Goal: Transaction & Acquisition: Purchase product/service

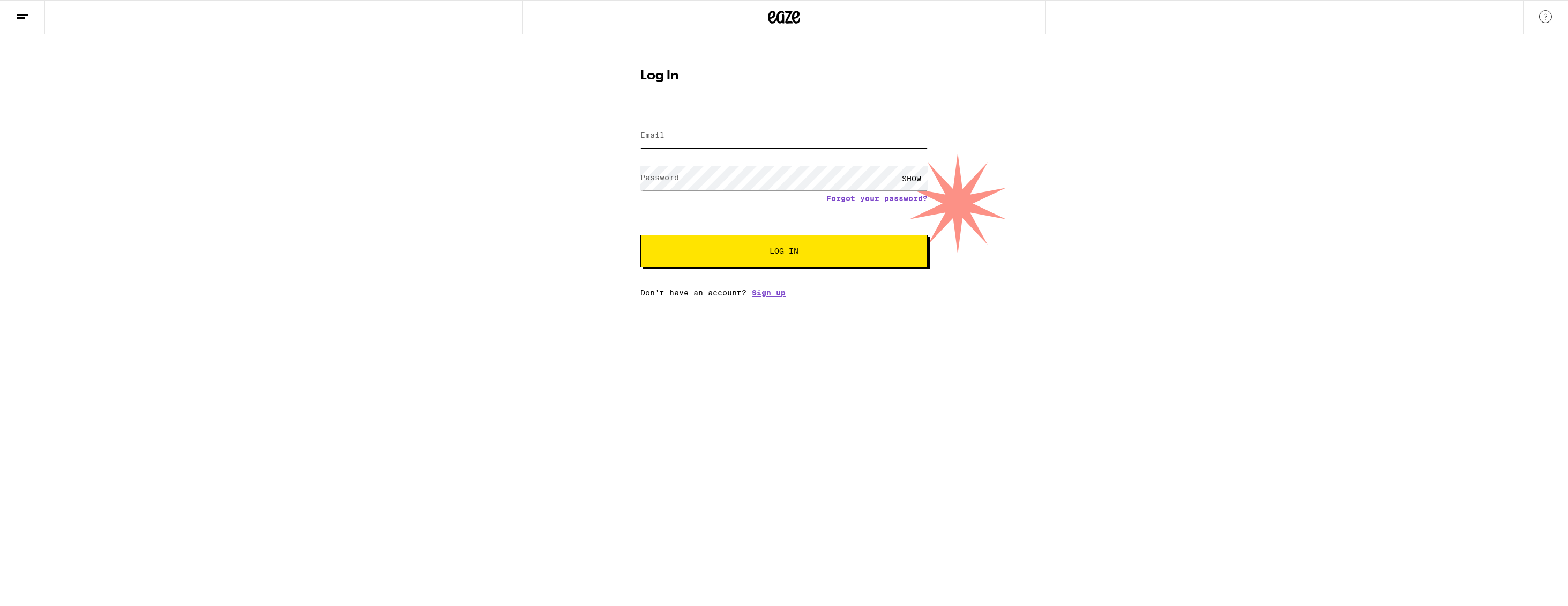
type input "[EMAIL_ADDRESS][DOMAIN_NAME]"
click at [791, 250] on span "Log In" at bounding box center [784, 250] width 29 height 8
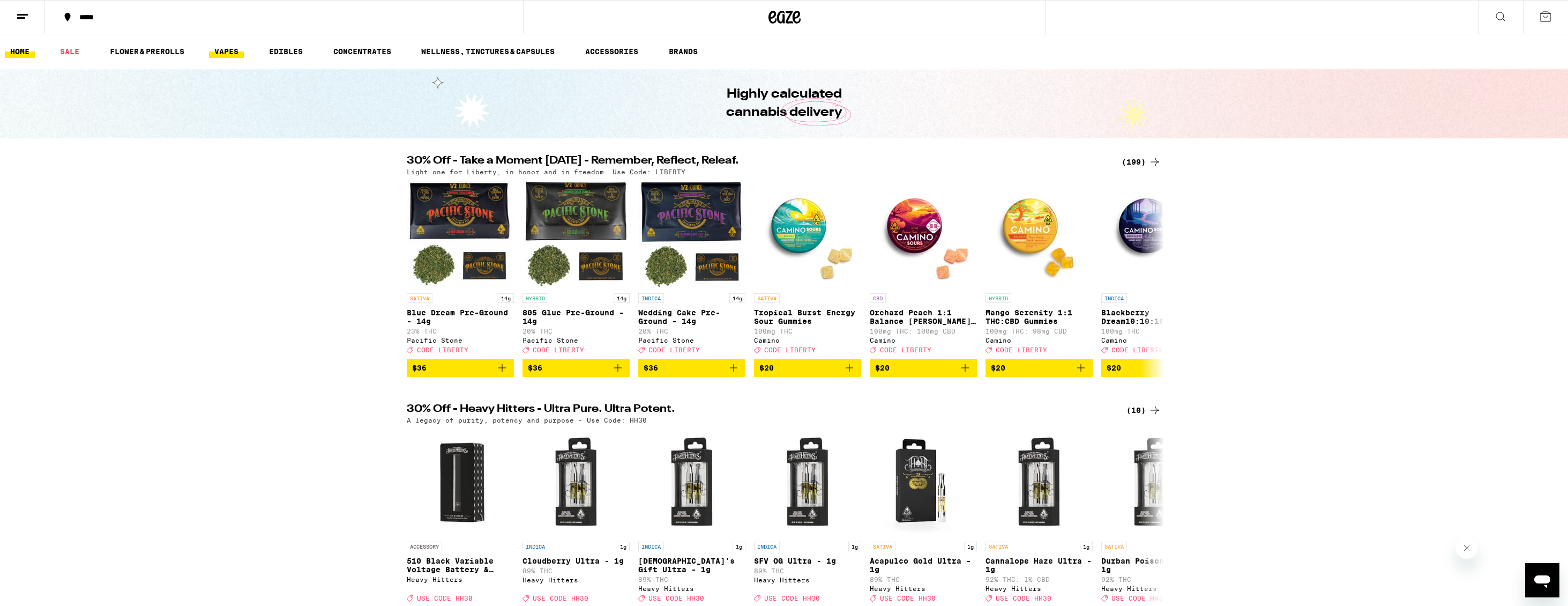
click at [232, 54] on link "VAPES" at bounding box center [226, 51] width 35 height 13
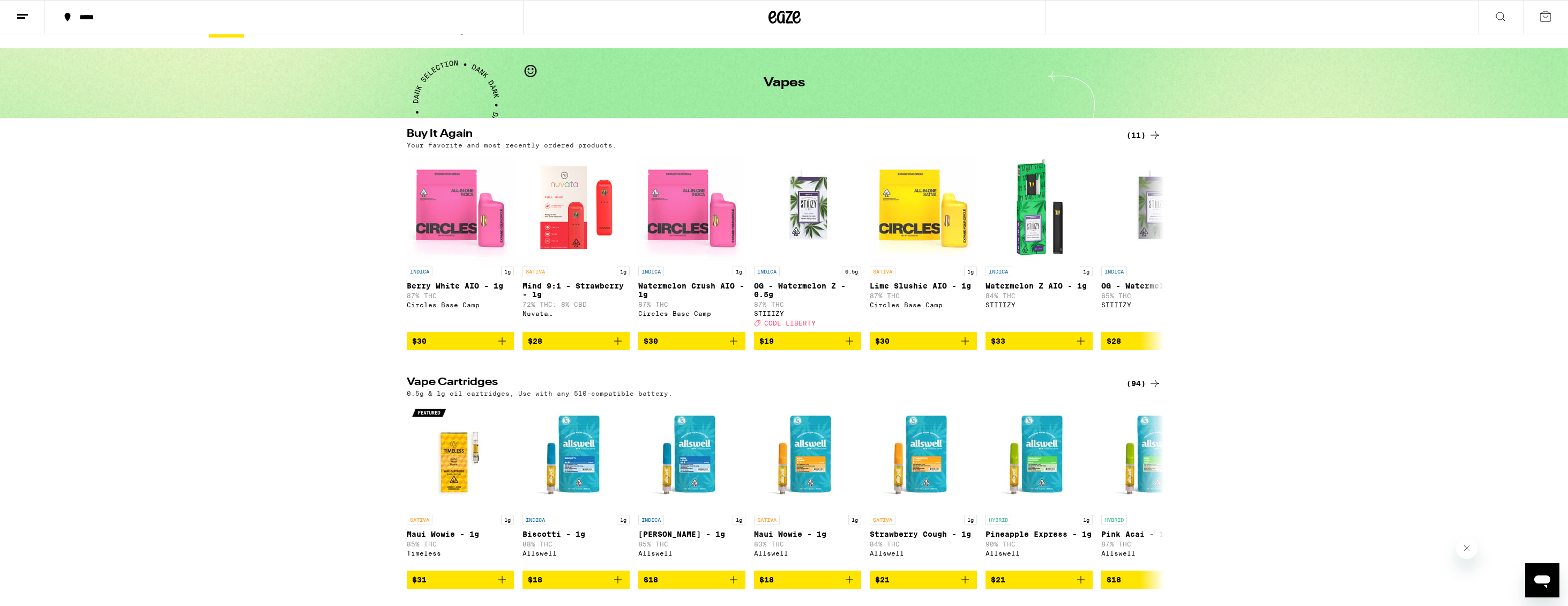
scroll to position [37, 0]
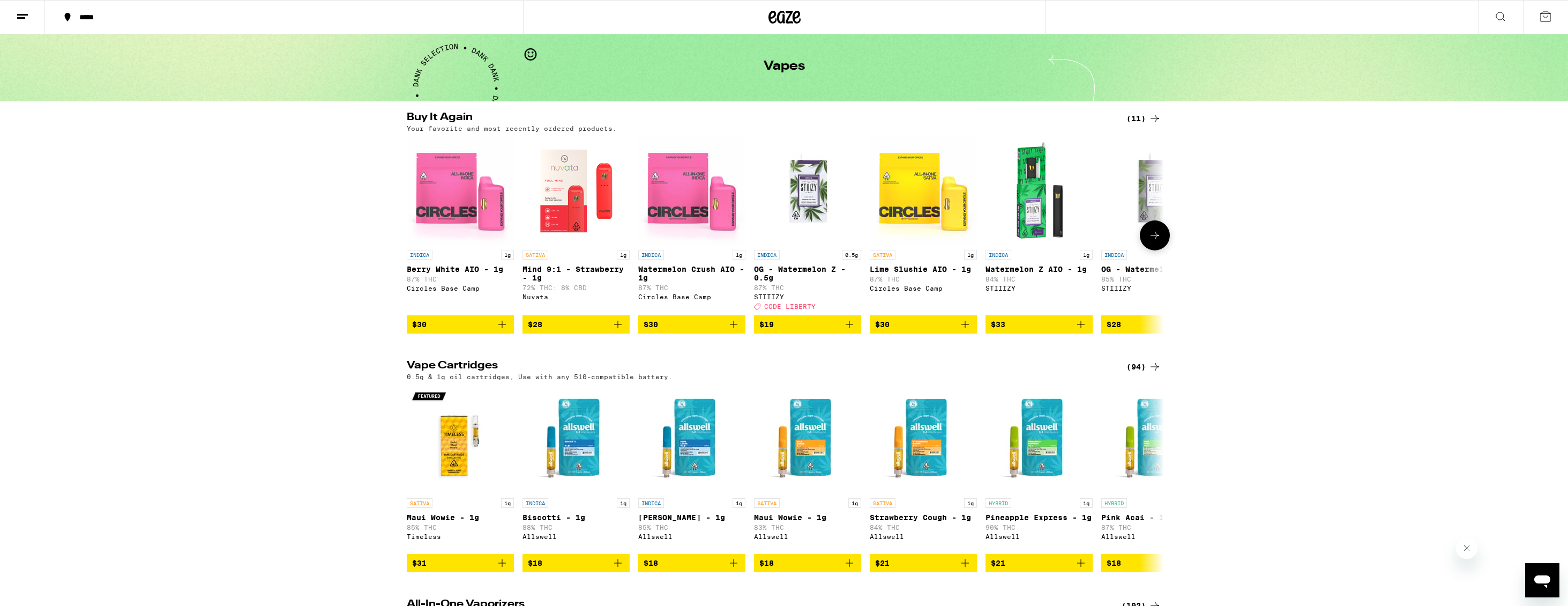
click at [498, 331] on icon "Add to bag" at bounding box center [502, 324] width 13 height 13
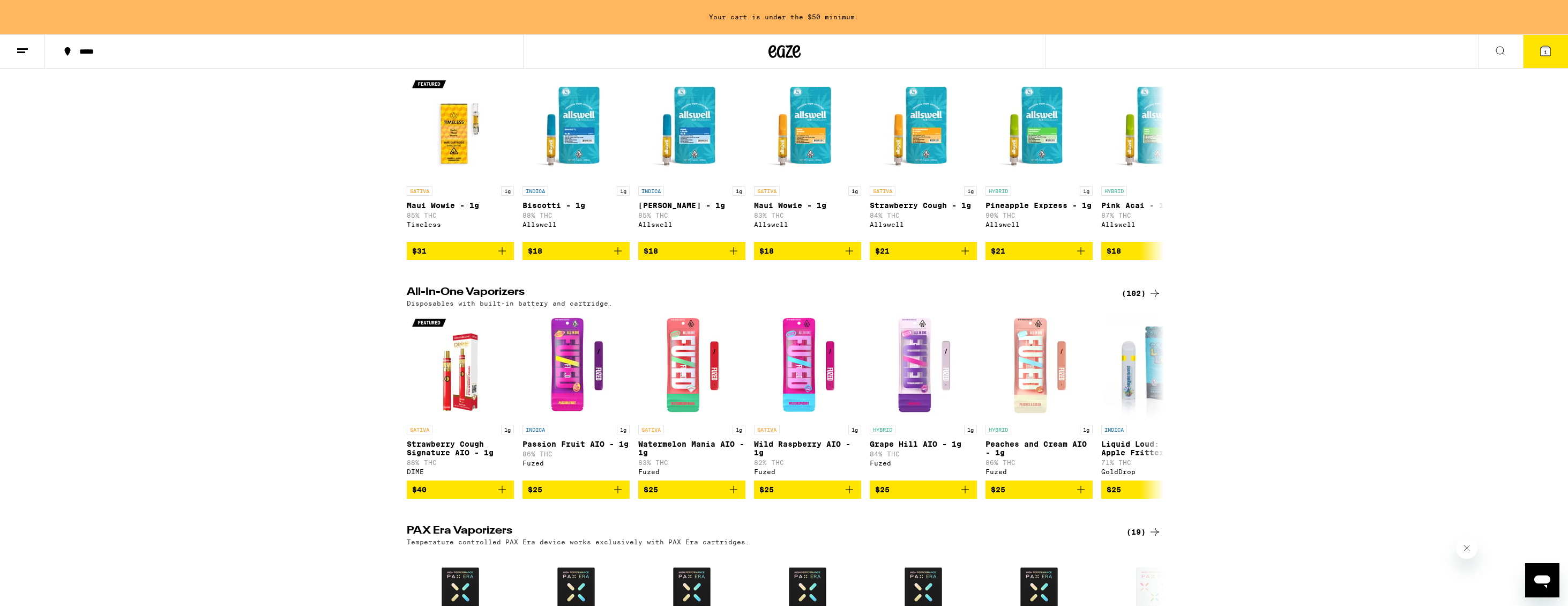
scroll to position [385, 0]
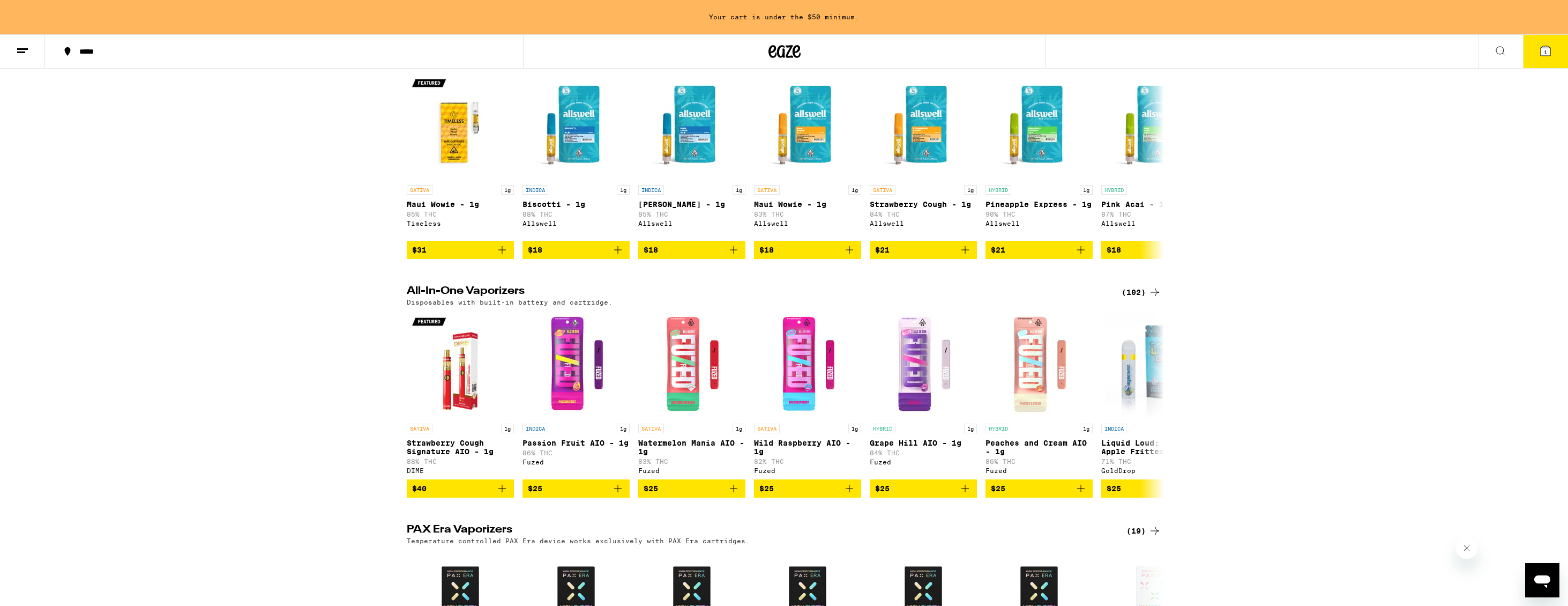
click at [1140, 298] on div "(102)" at bounding box center [1142, 292] width 40 height 13
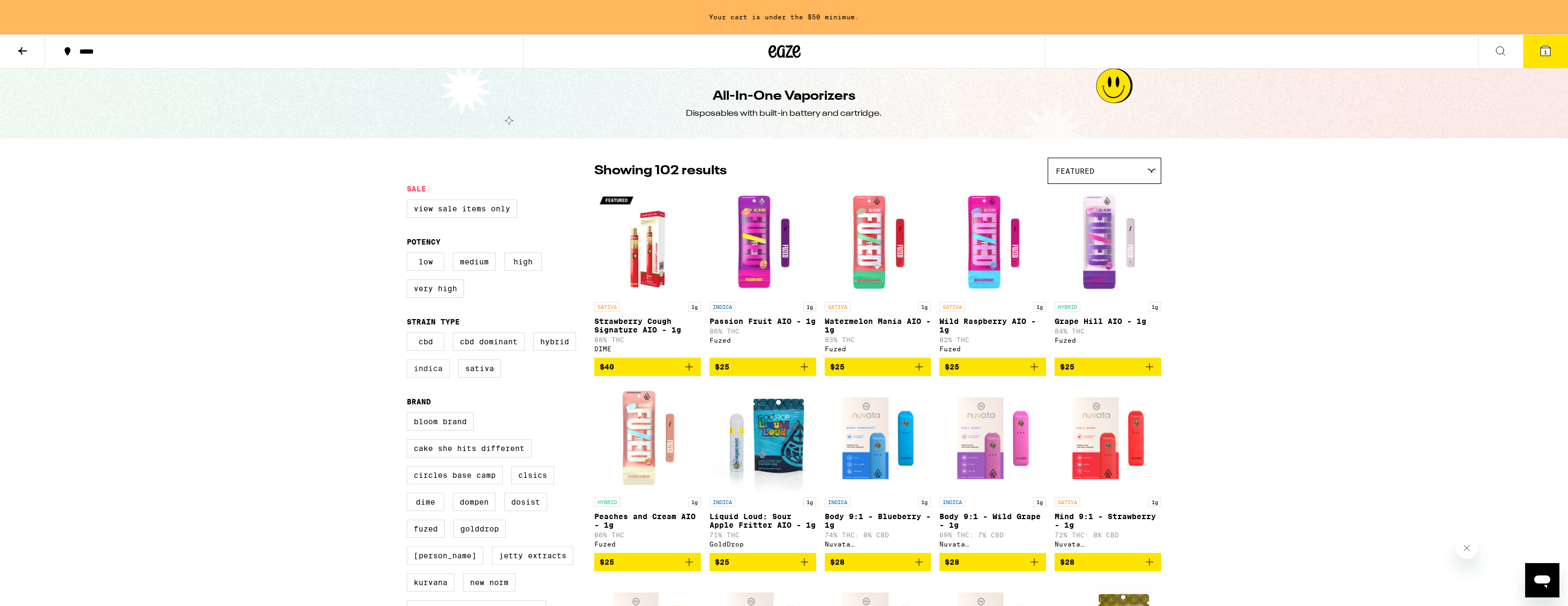
click at [428, 374] on label "Indica" at bounding box center [428, 368] width 43 height 19
click at [410, 334] on input "Indica" at bounding box center [409, 334] width 1 height 1
checkbox input "true"
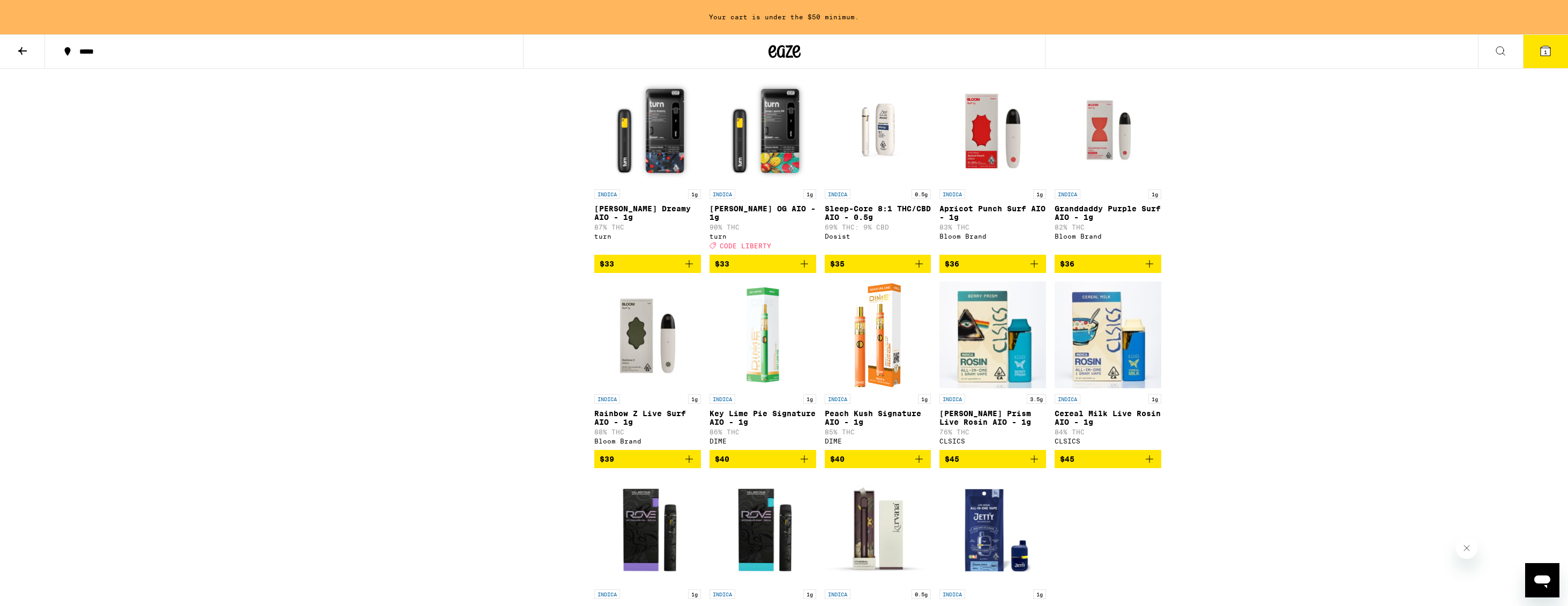
scroll to position [902, 0]
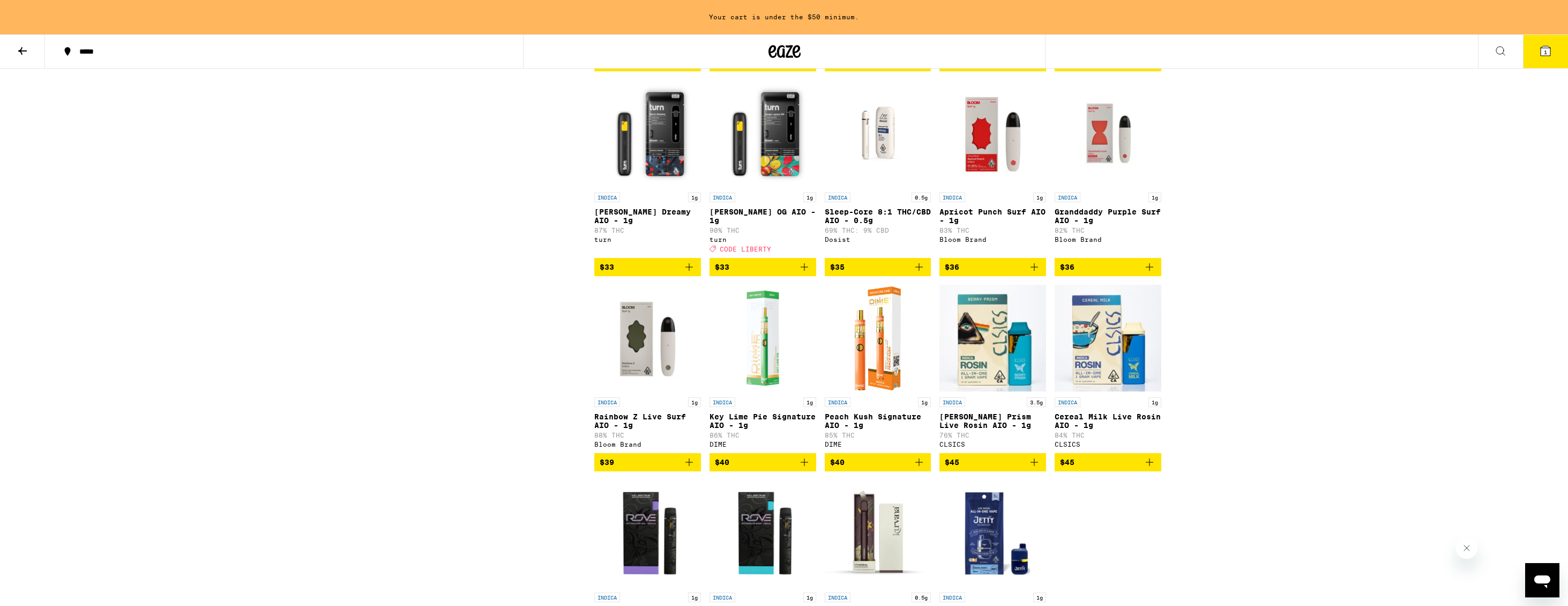
click at [778, 162] on img "Open page for Mango Guava OG AIO - 1g from turn" at bounding box center [762, 133] width 107 height 107
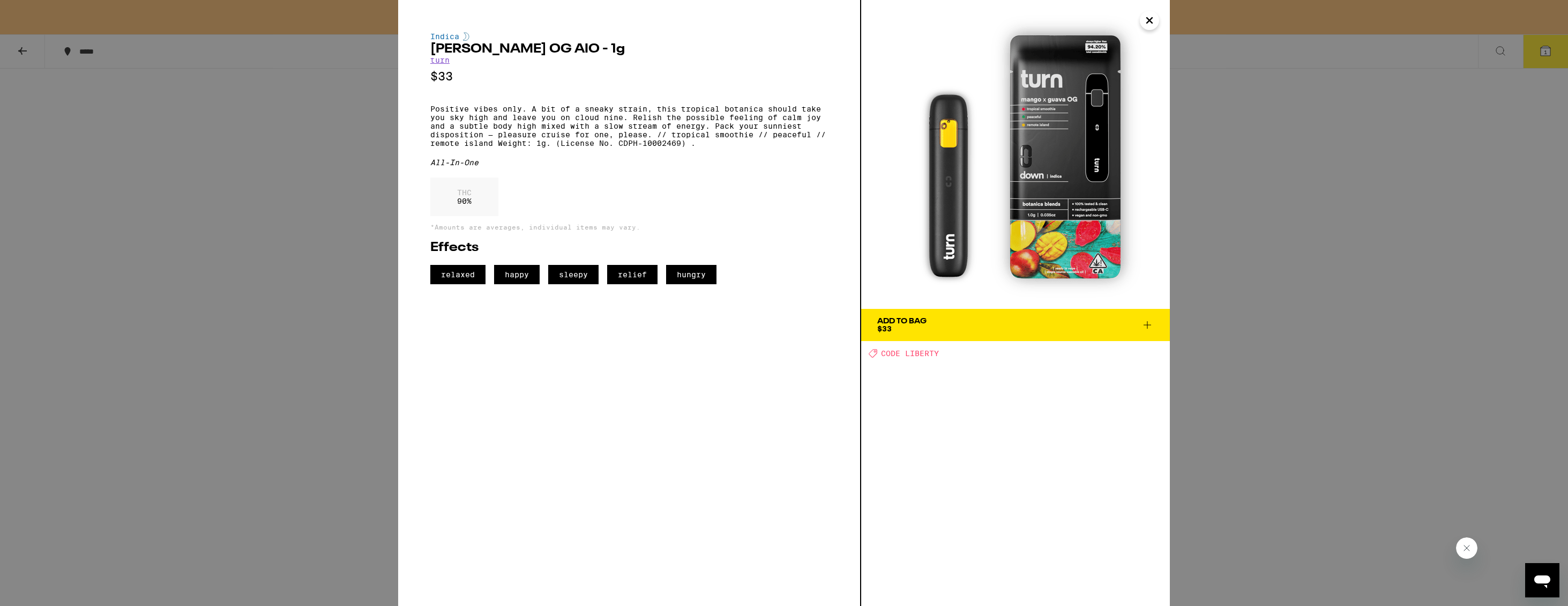
click at [1149, 21] on icon "Close" at bounding box center [1149, 21] width 5 height 6
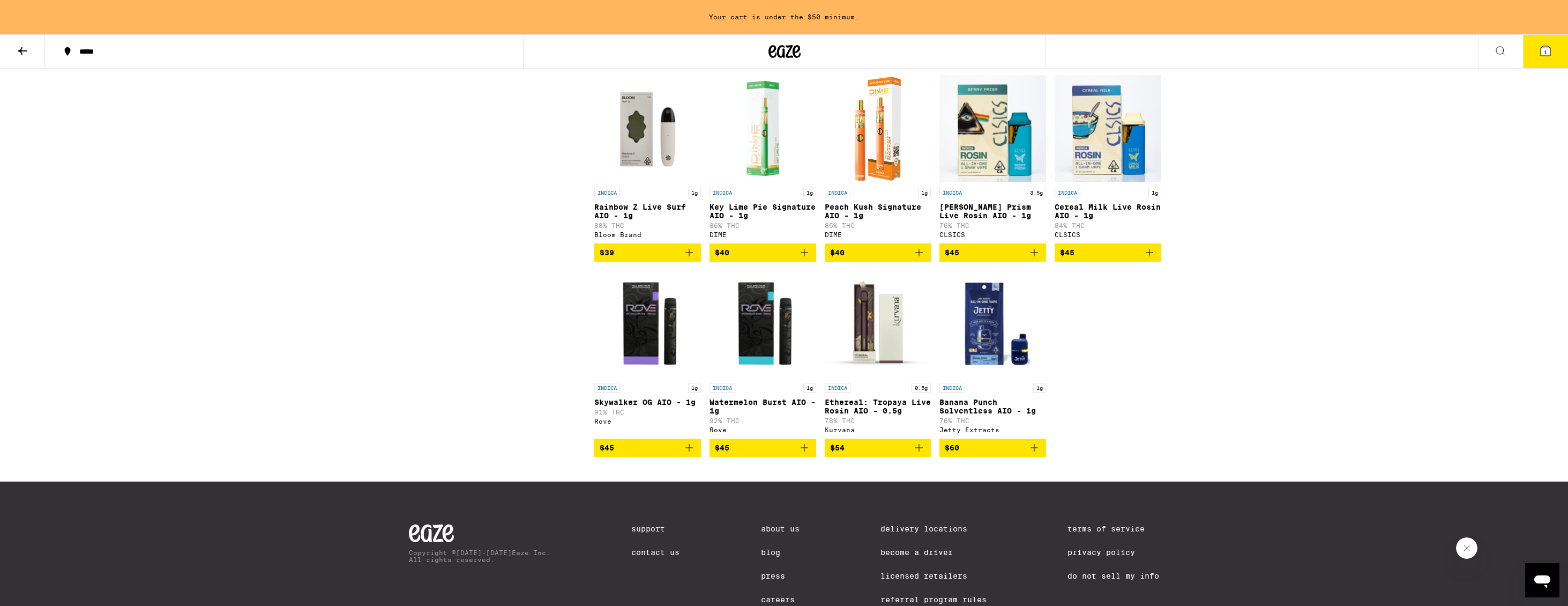
scroll to position [1114, 0]
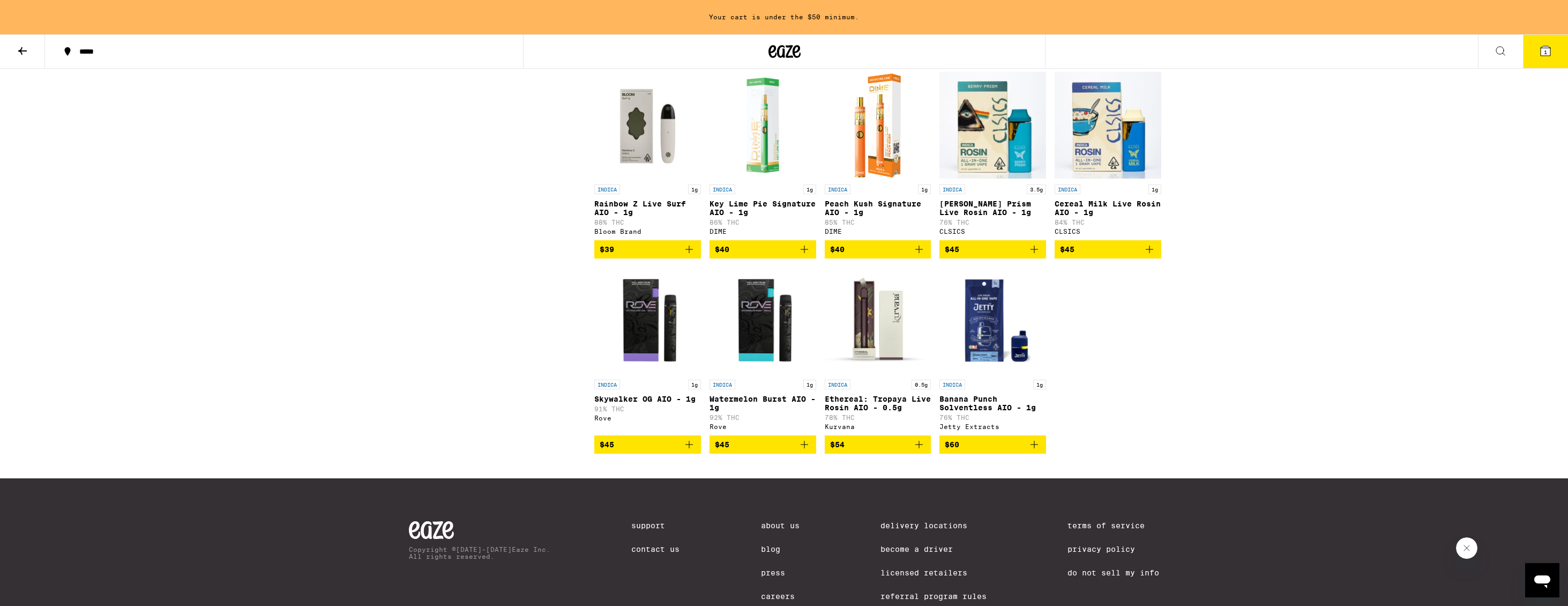
click at [659, 374] on img "Open page for Skywalker OG AIO - 1g from Rove" at bounding box center [648, 321] width 107 height 107
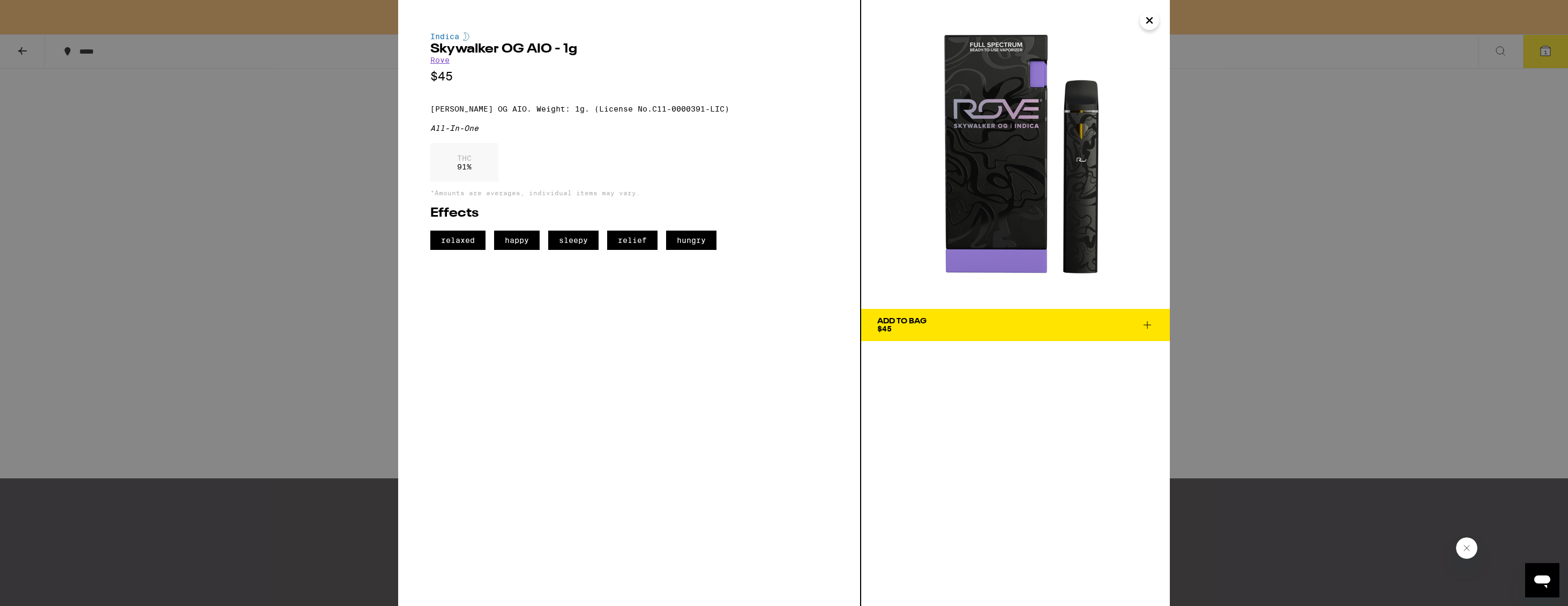
click at [1149, 18] on icon "Close" at bounding box center [1149, 20] width 13 height 16
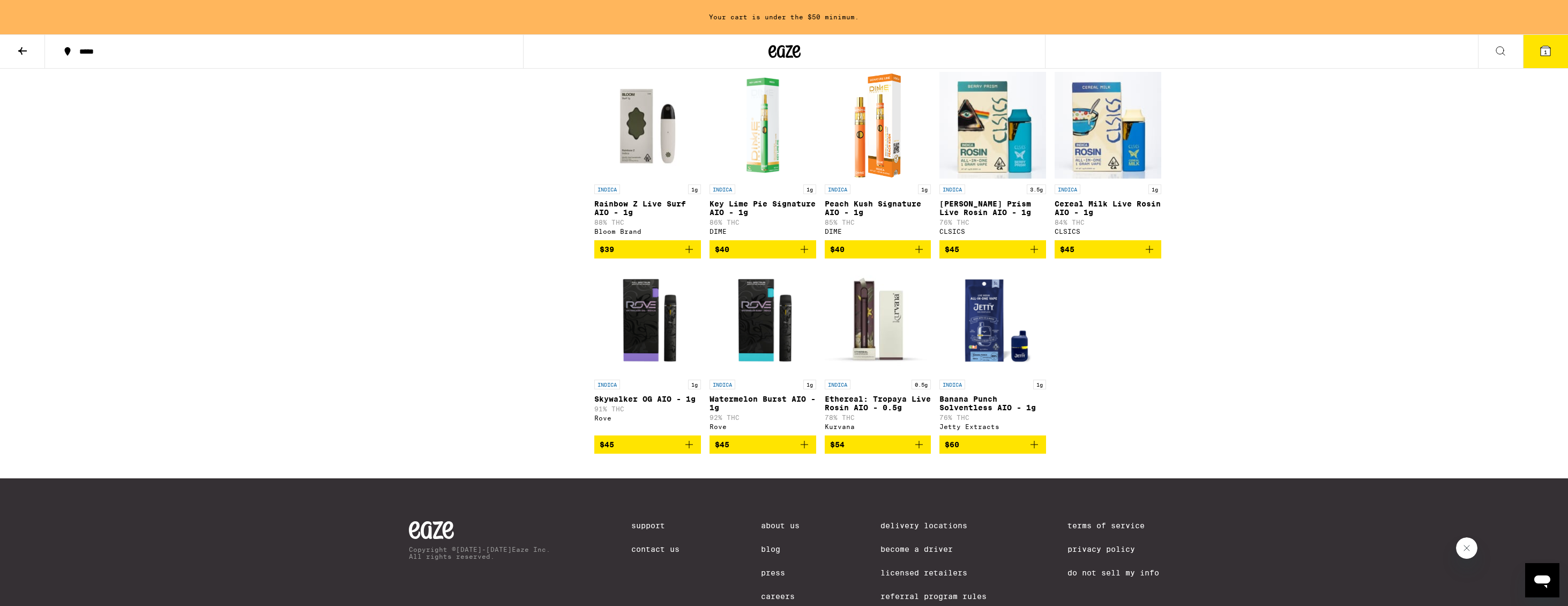
click at [780, 358] on img "Open page for Watermelon Burst AIO - 1g from Rove" at bounding box center [762, 321] width 107 height 107
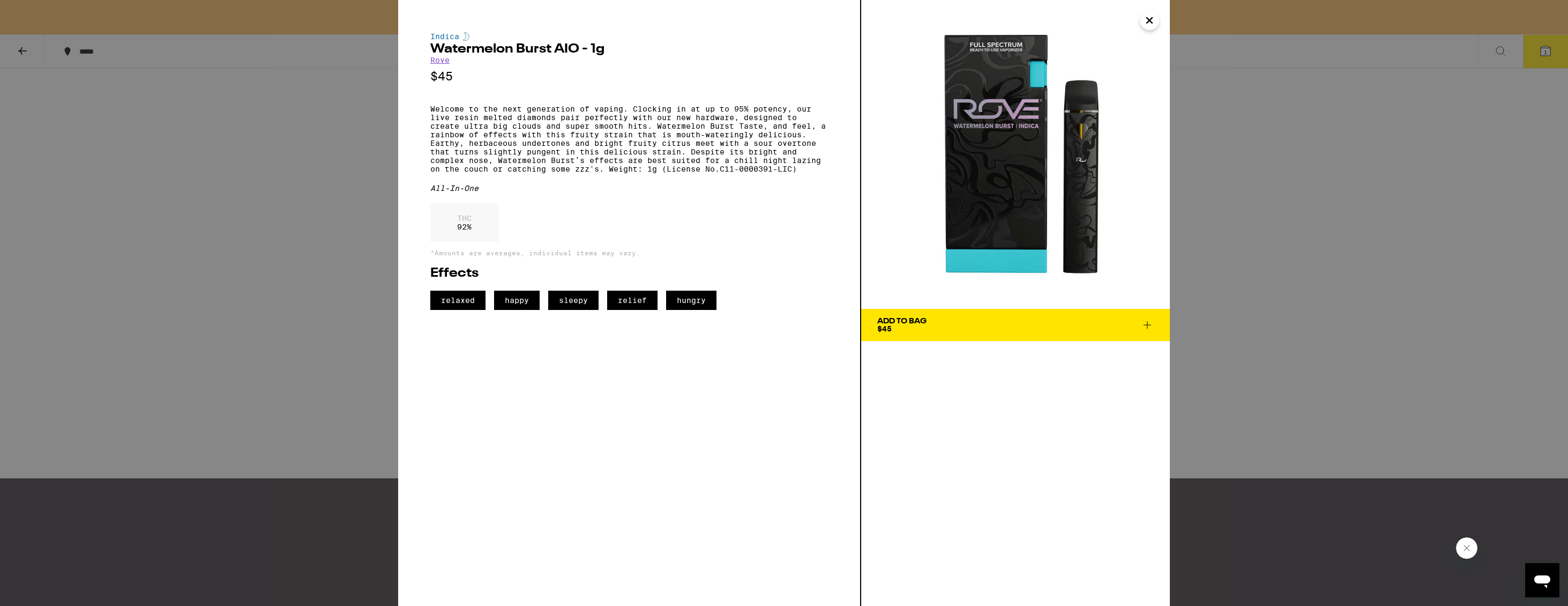
click at [1145, 21] on icon "Close" at bounding box center [1149, 20] width 13 height 16
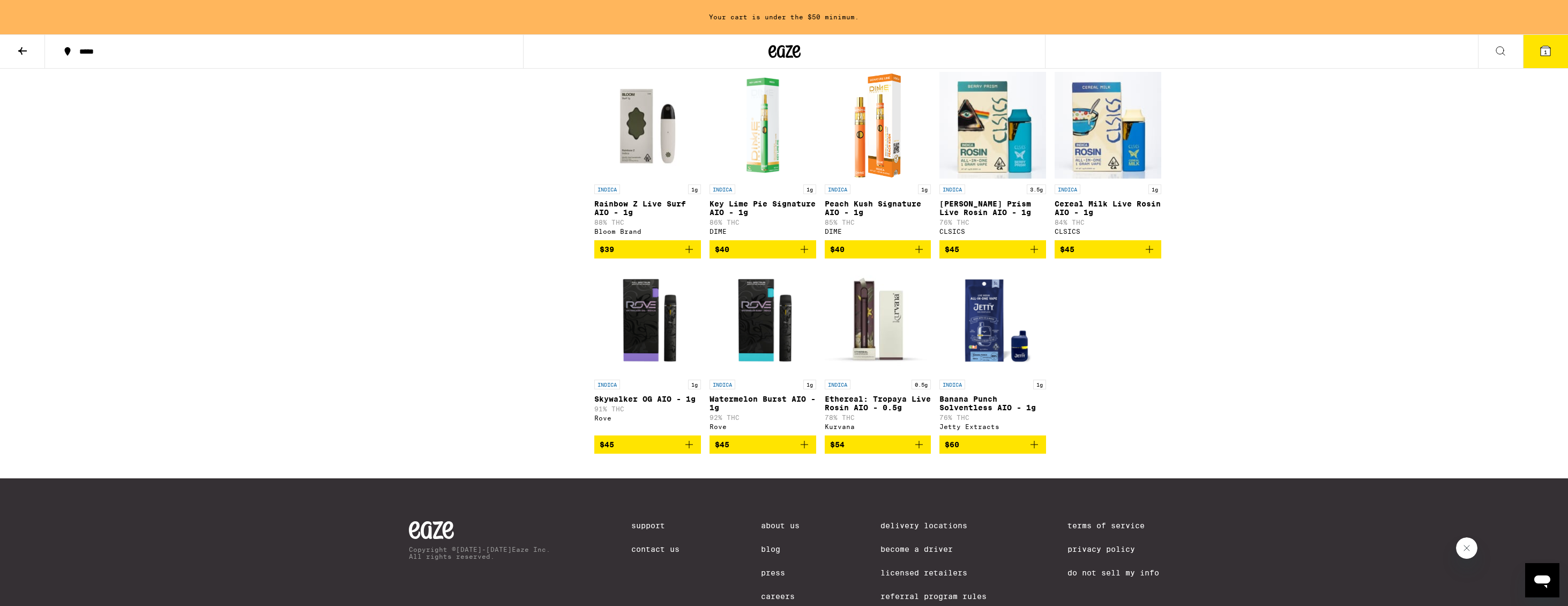
click at [874, 351] on img "Open page for Ethereal: Tropaya Live Rosin AIO - 0.5g from Kurvana" at bounding box center [878, 321] width 107 height 107
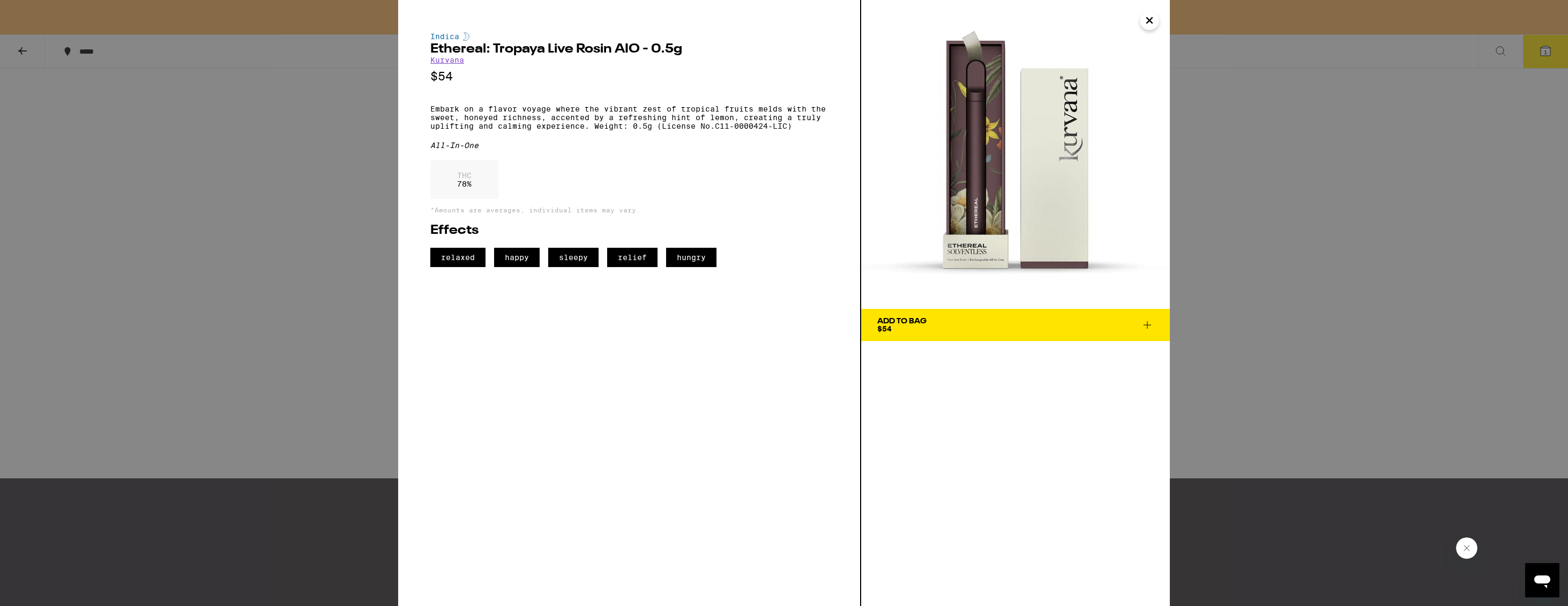
click at [1151, 23] on icon "Close" at bounding box center [1149, 20] width 13 height 16
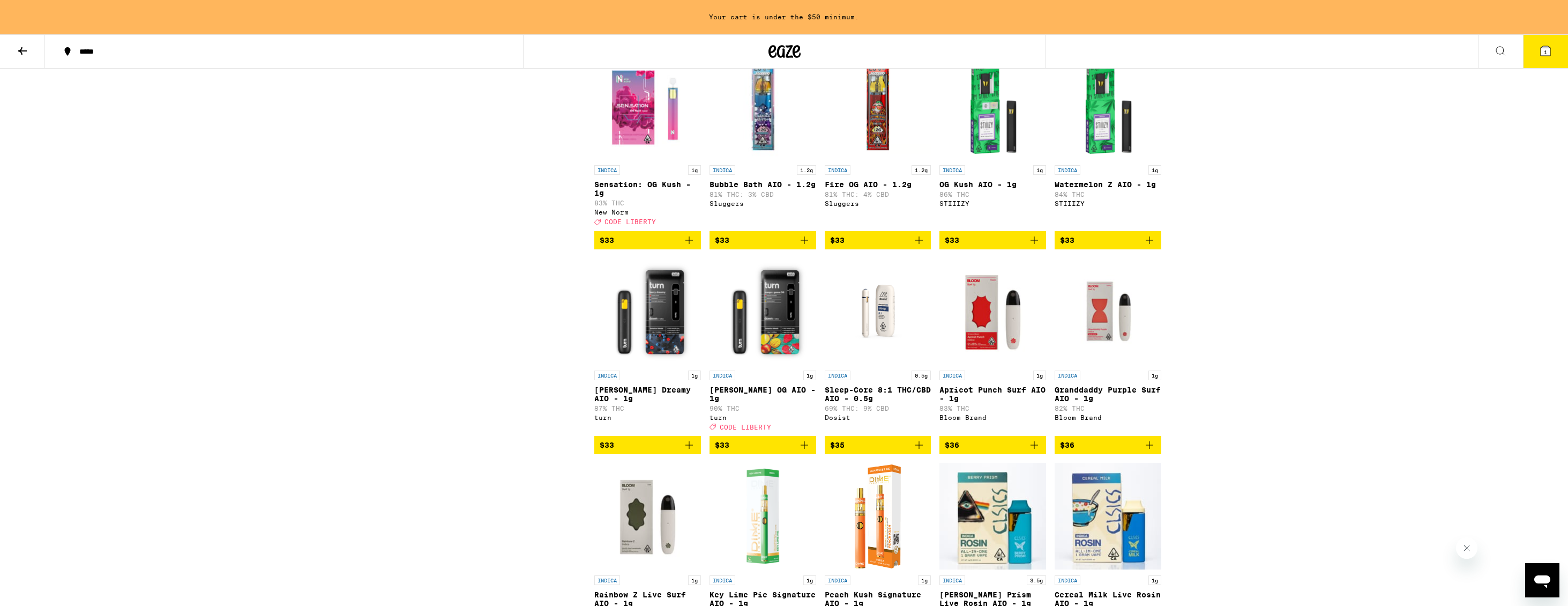
scroll to position [772, 0]
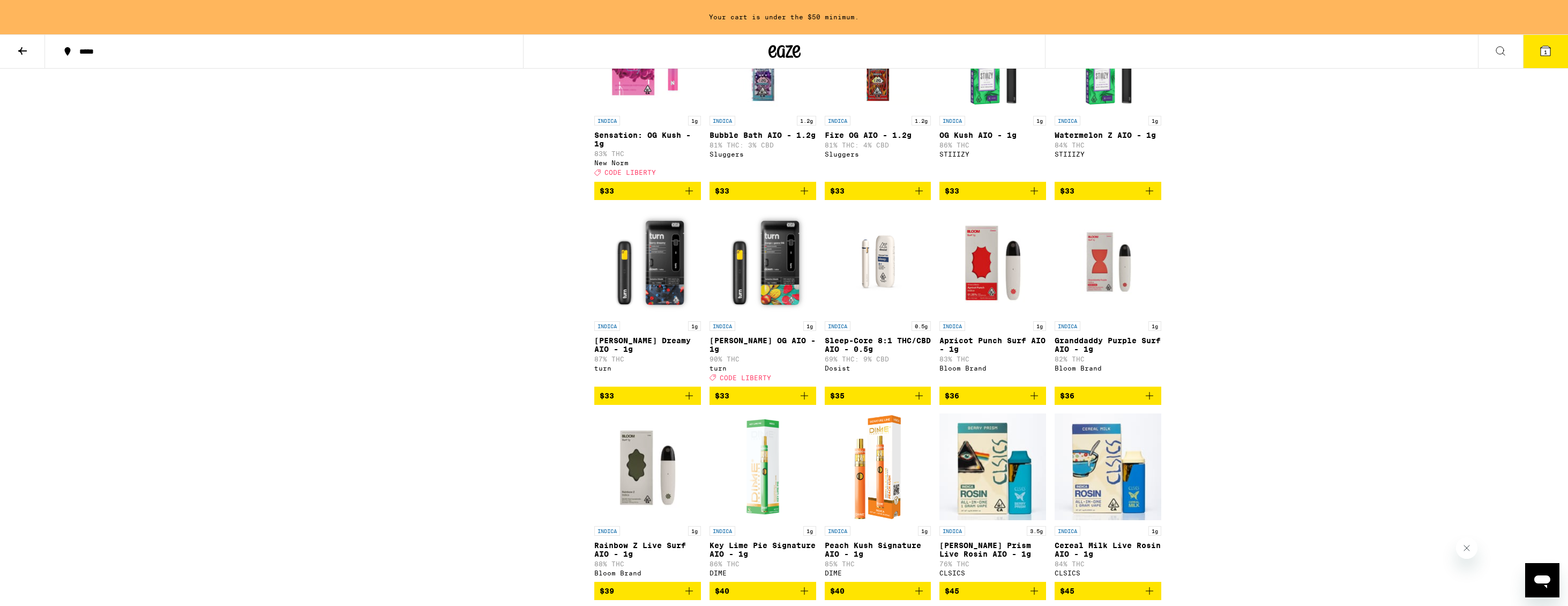
click at [753, 381] on span "CODE LIBERTY" at bounding box center [745, 378] width 52 height 7
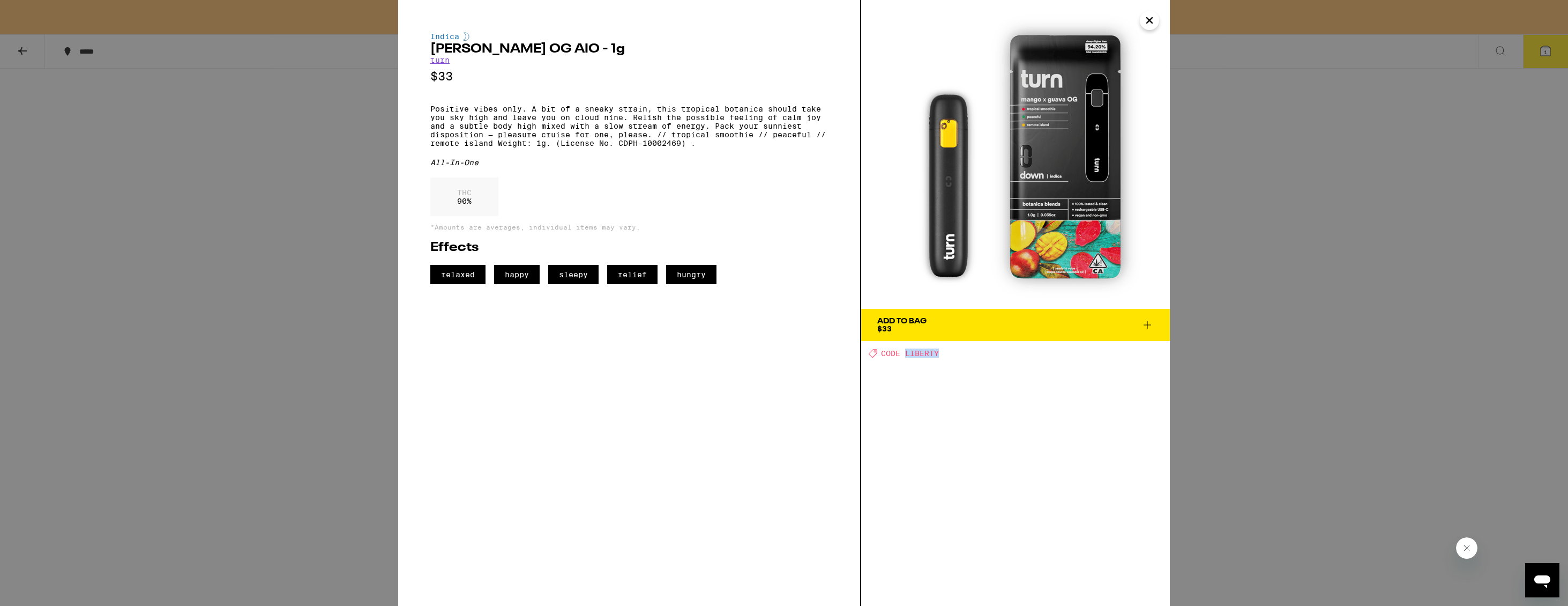
drag, startPoint x: 947, startPoint y: 350, endPoint x: 905, endPoint y: 351, distance: 42.0
click at [905, 351] on div "Deal Created with Sketch. CODE LIBERTY" at bounding box center [1019, 353] width 301 height 9
copy span "LIBERTY"
click at [1147, 325] on icon at bounding box center [1147, 325] width 13 height 13
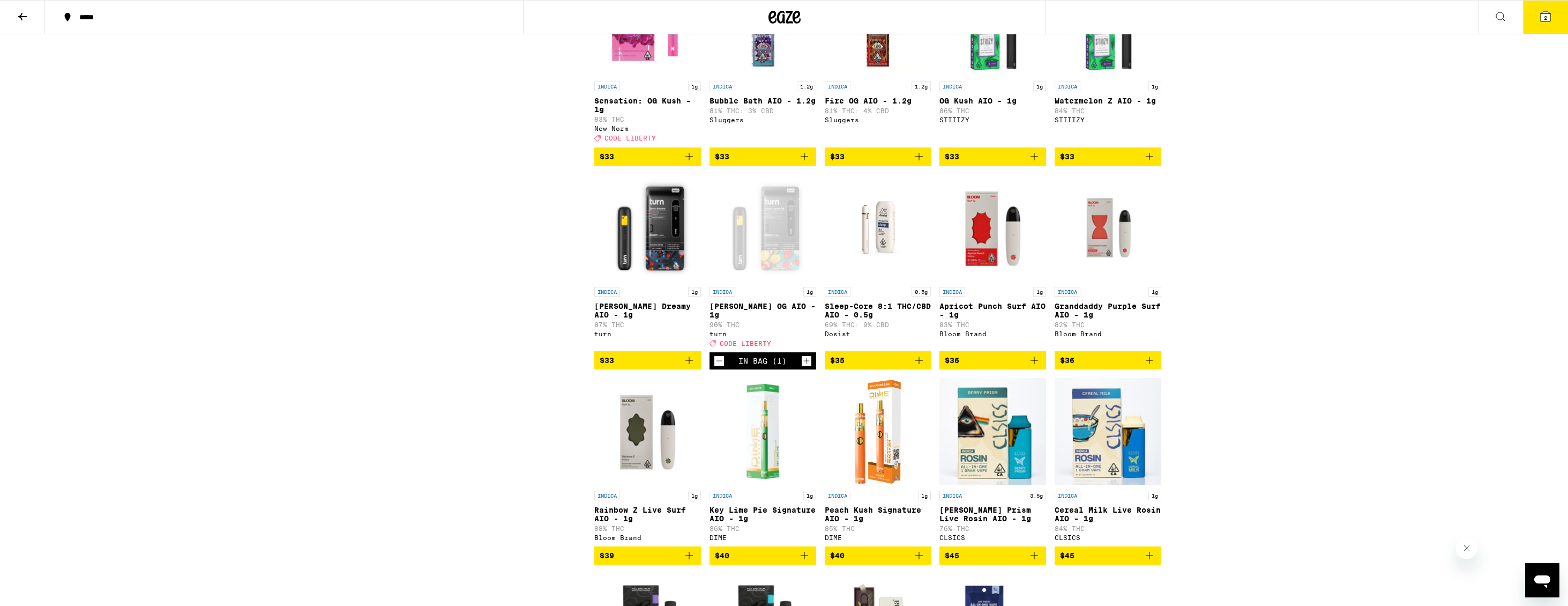
scroll to position [739, 0]
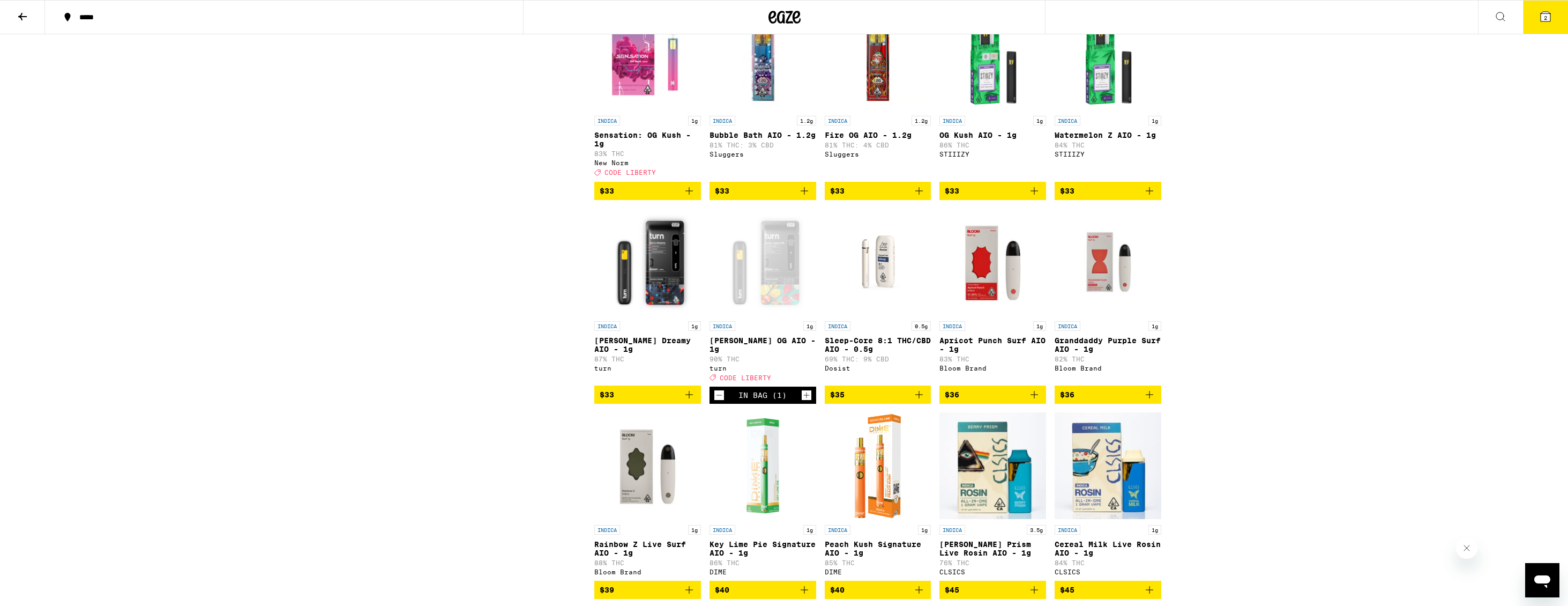
click at [1547, 14] on span "2" at bounding box center [1545, 17] width 3 height 6
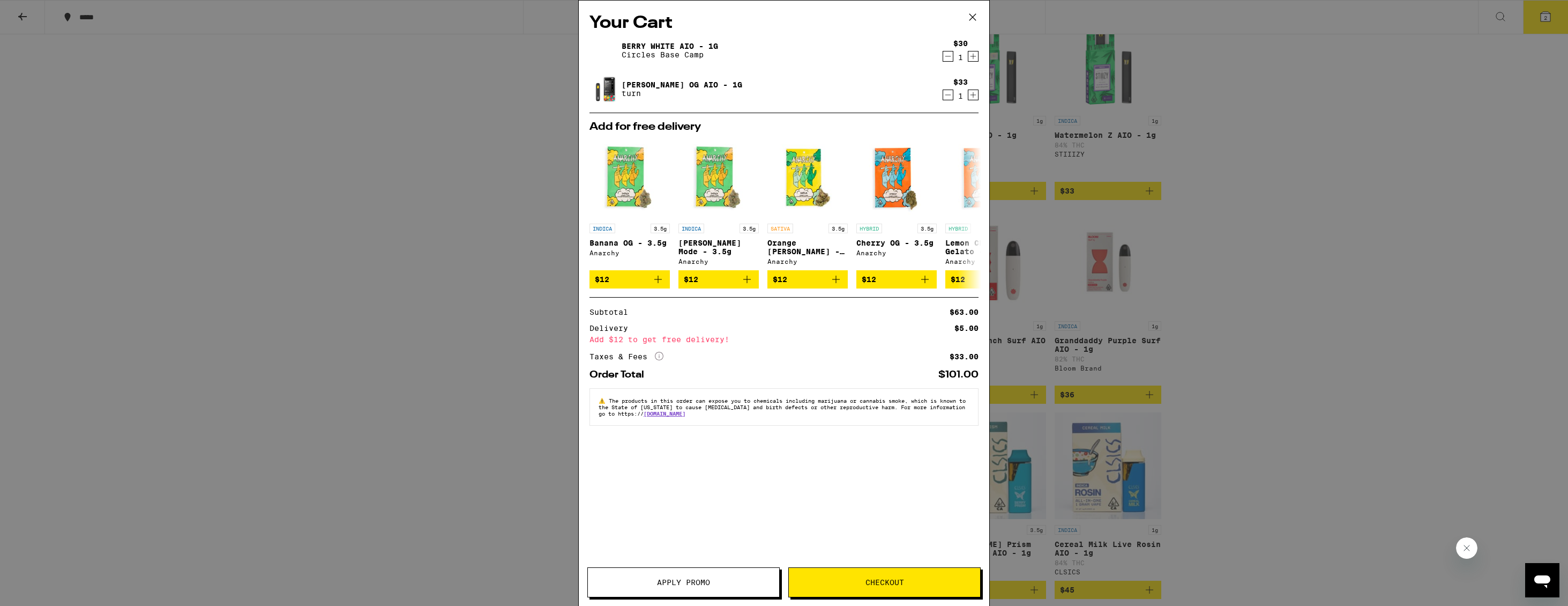
click at [874, 583] on span "Checkout" at bounding box center [885, 582] width 38 height 8
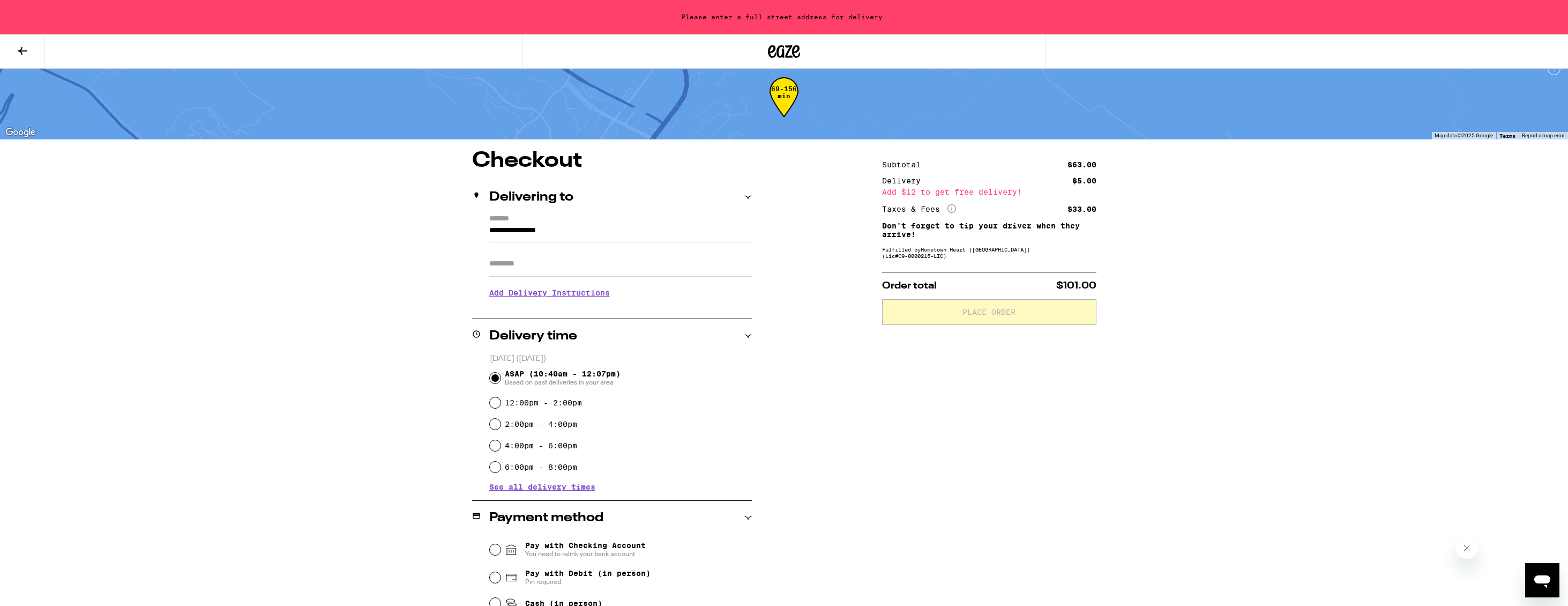
scroll to position [147, 0]
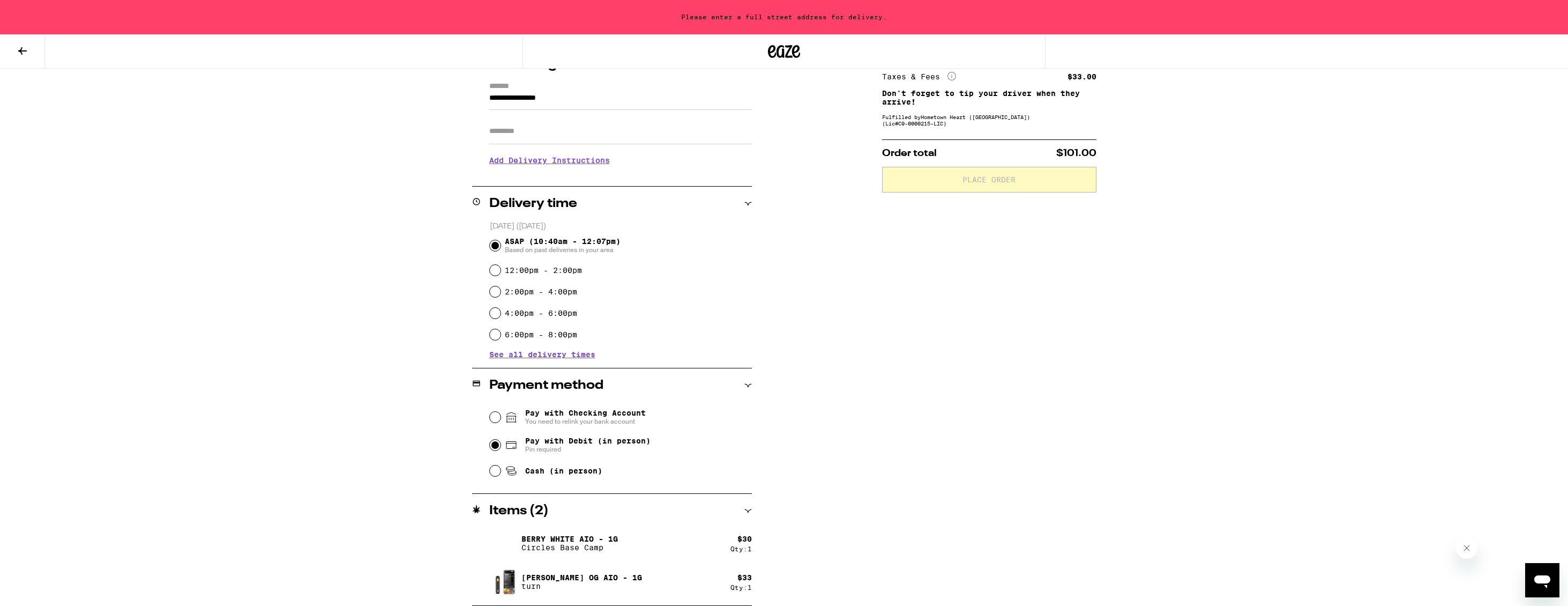
click at [496, 448] on input "Pay with Debit (in person) Pin required" at bounding box center [496, 445] width 11 height 11
radio input "true"
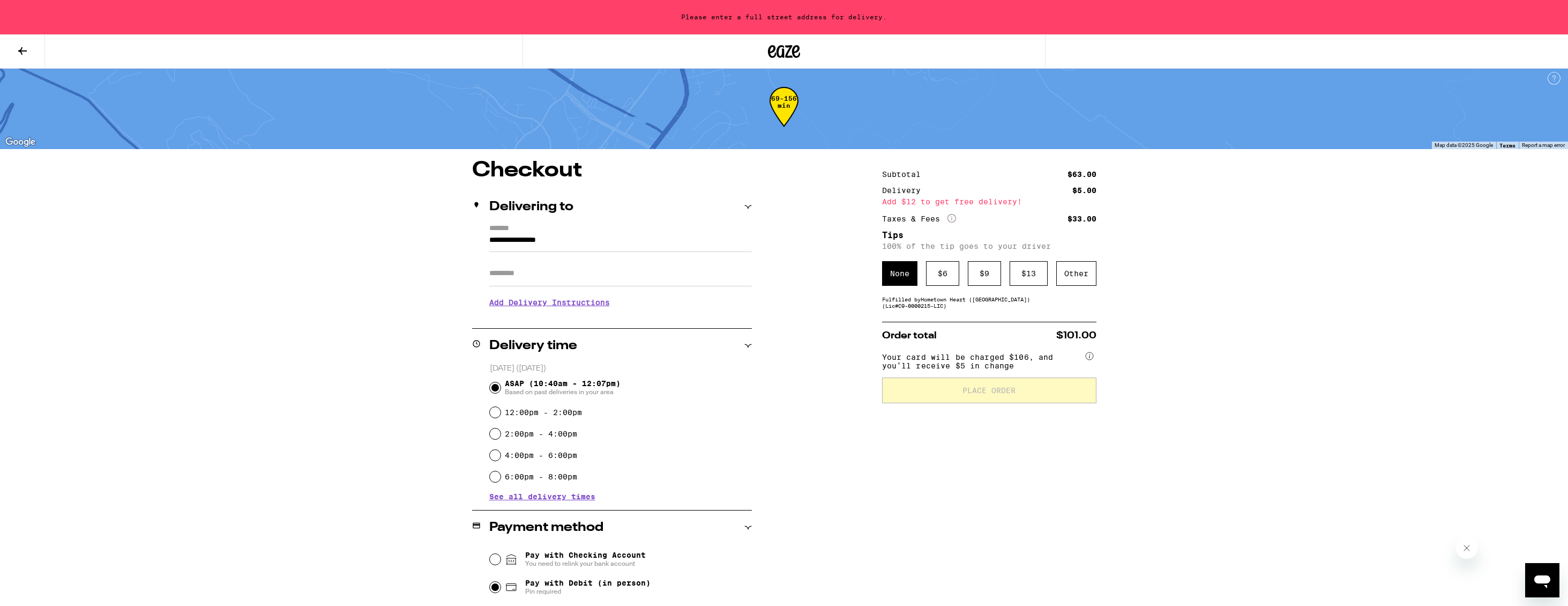
scroll to position [5, 0]
click at [535, 245] on input "**********" at bounding box center [621, 242] width 263 height 19
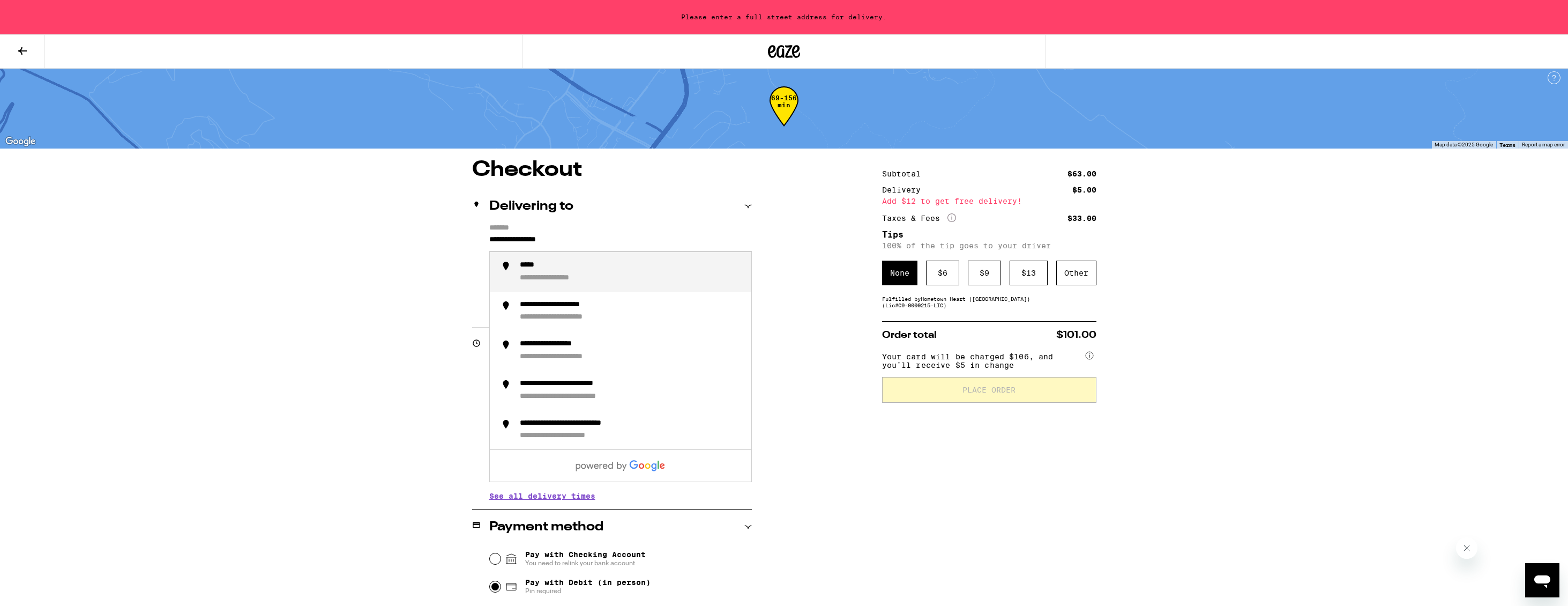
click at [535, 245] on input "**********" at bounding box center [621, 242] width 263 height 19
type input "*******"
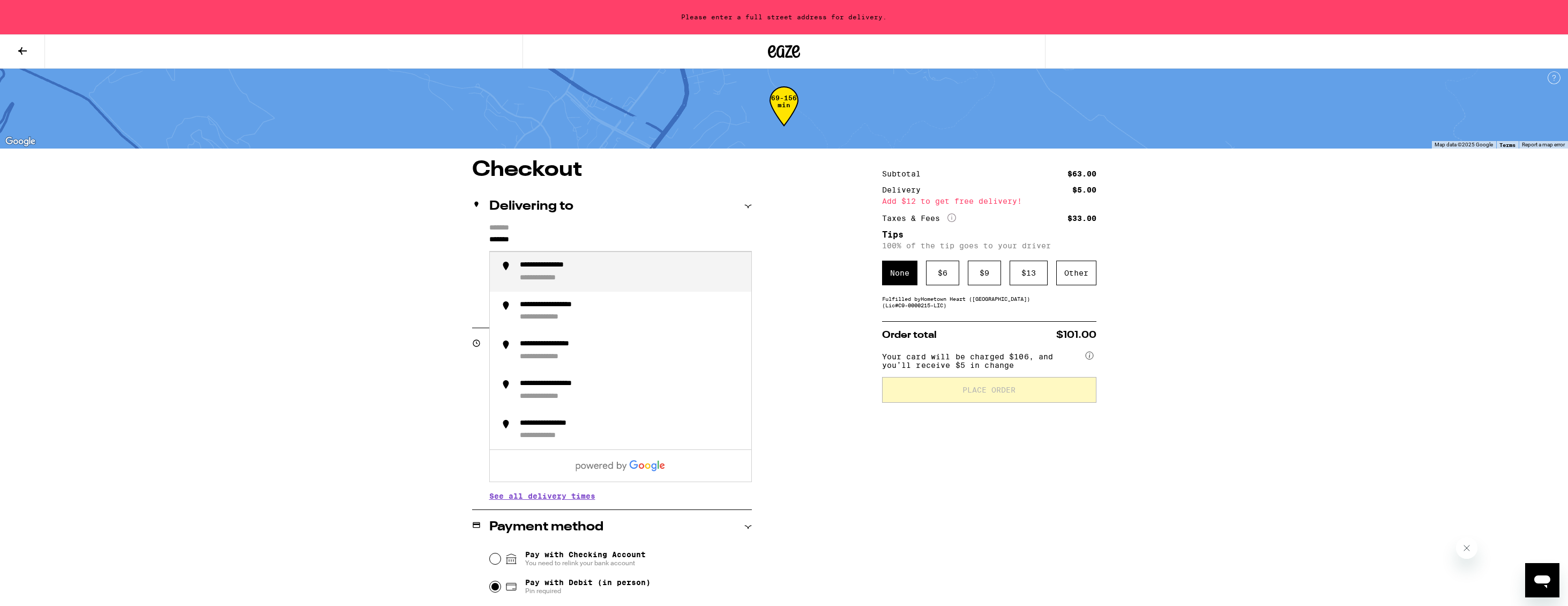
click at [23, 52] on icon at bounding box center [22, 51] width 13 height 13
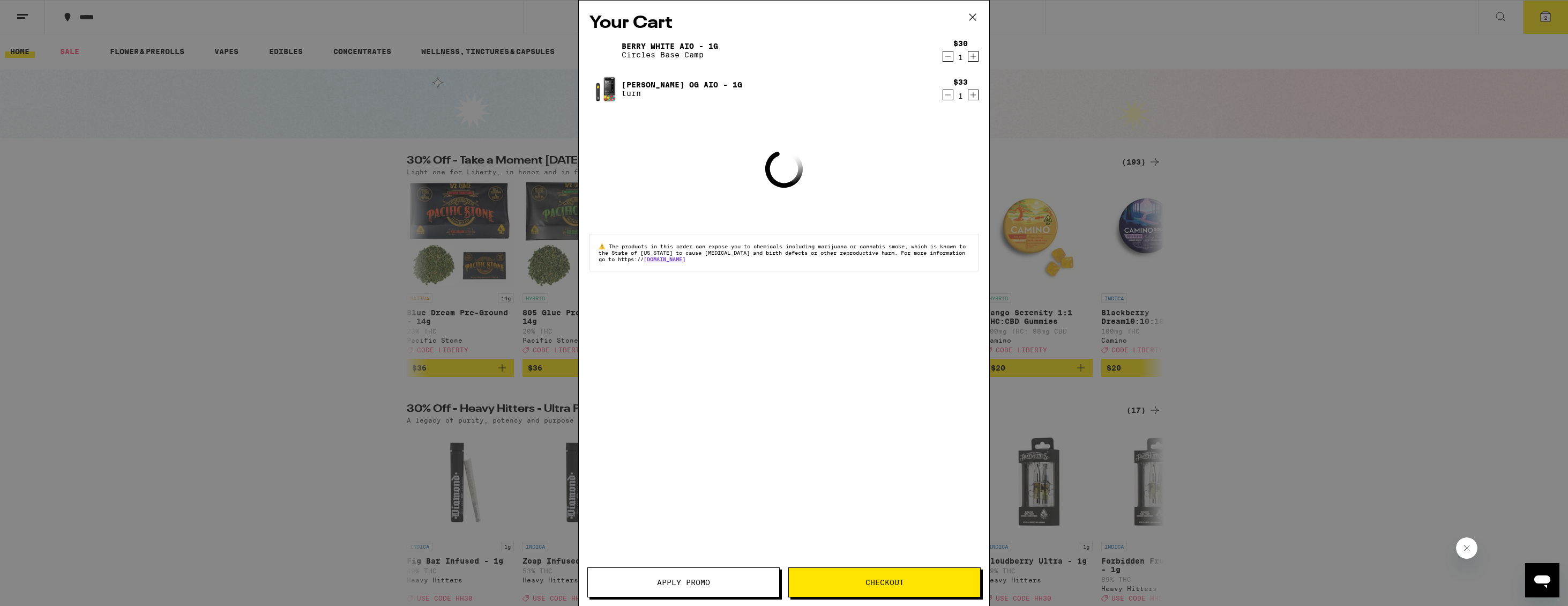
click at [974, 14] on icon at bounding box center [972, 17] width 16 height 16
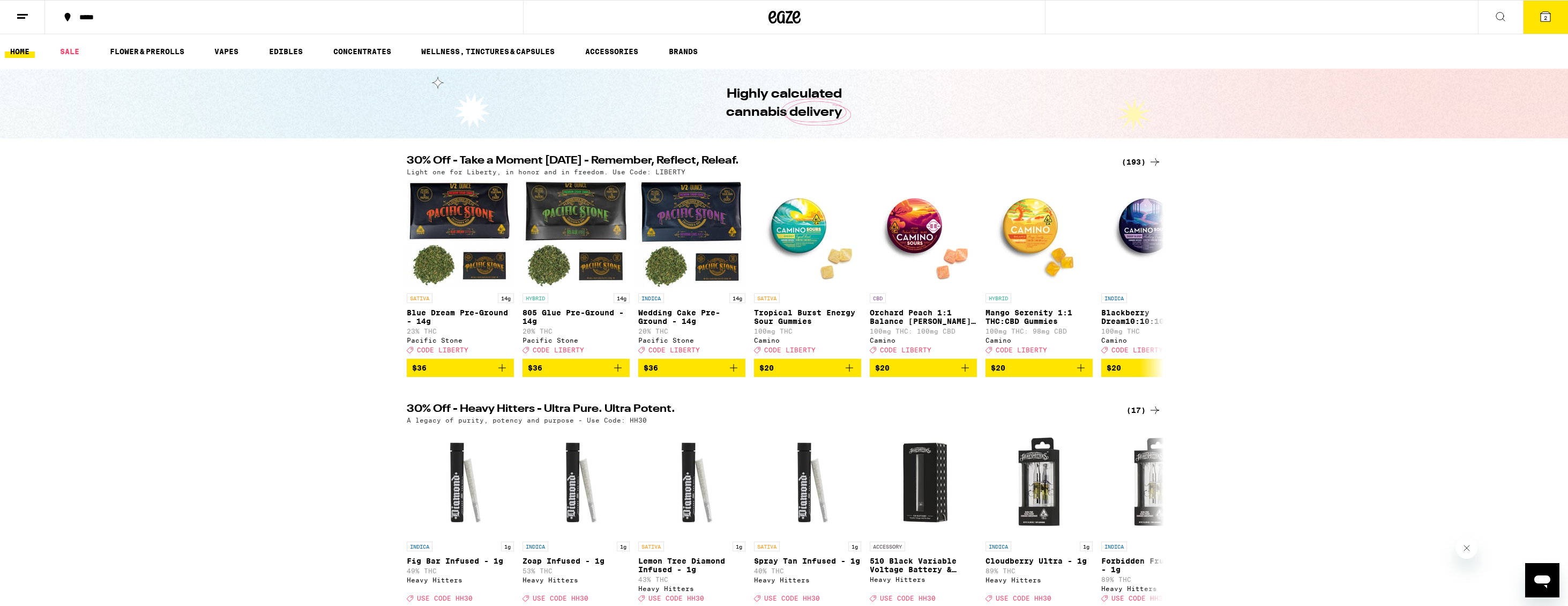
click at [84, 15] on div "*****" at bounding box center [291, 17] width 433 height 8
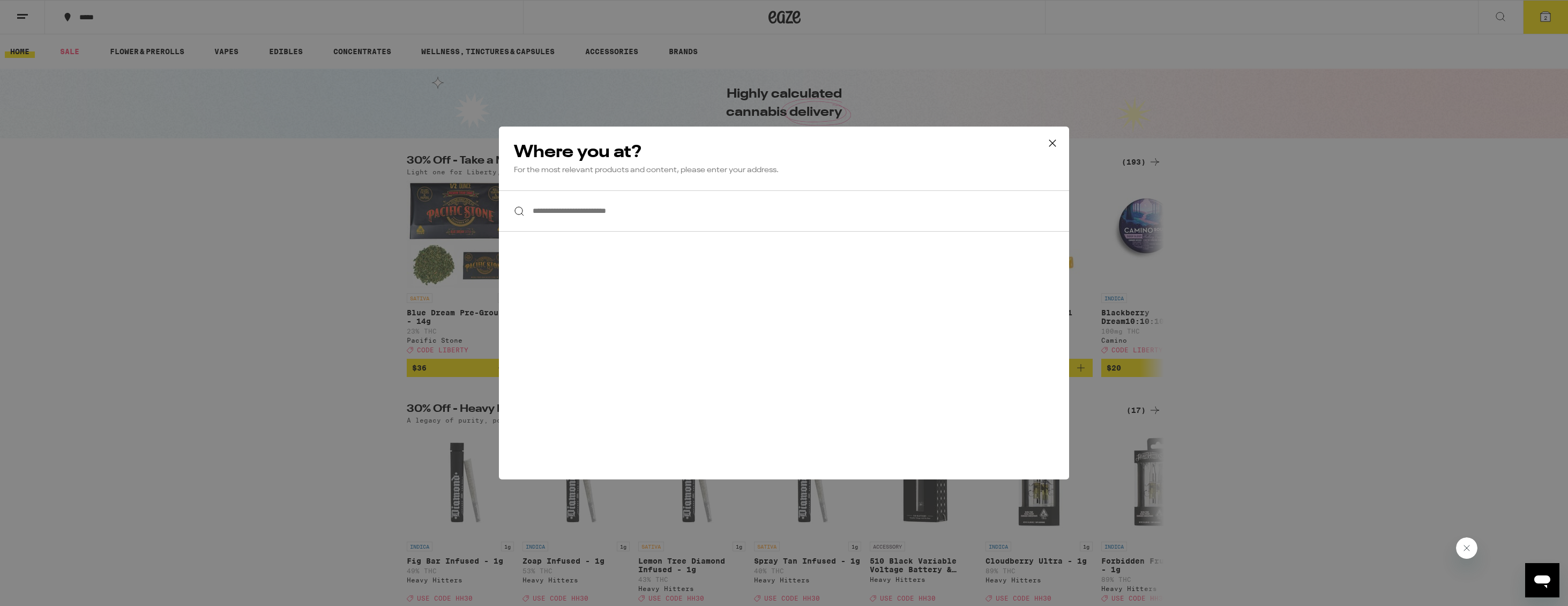
click at [586, 213] on input "**********" at bounding box center [784, 211] width 571 height 41
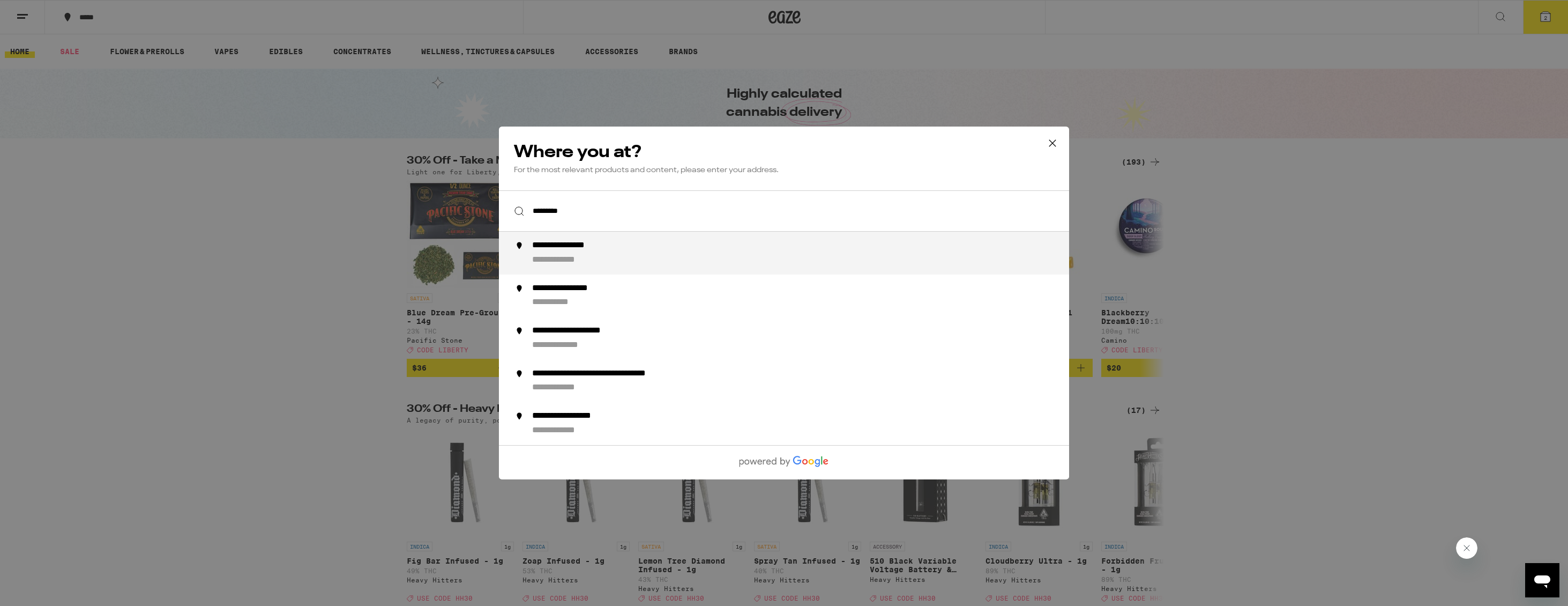
click at [586, 249] on div "**********" at bounding box center [576, 246] width 89 height 11
type input "**********"
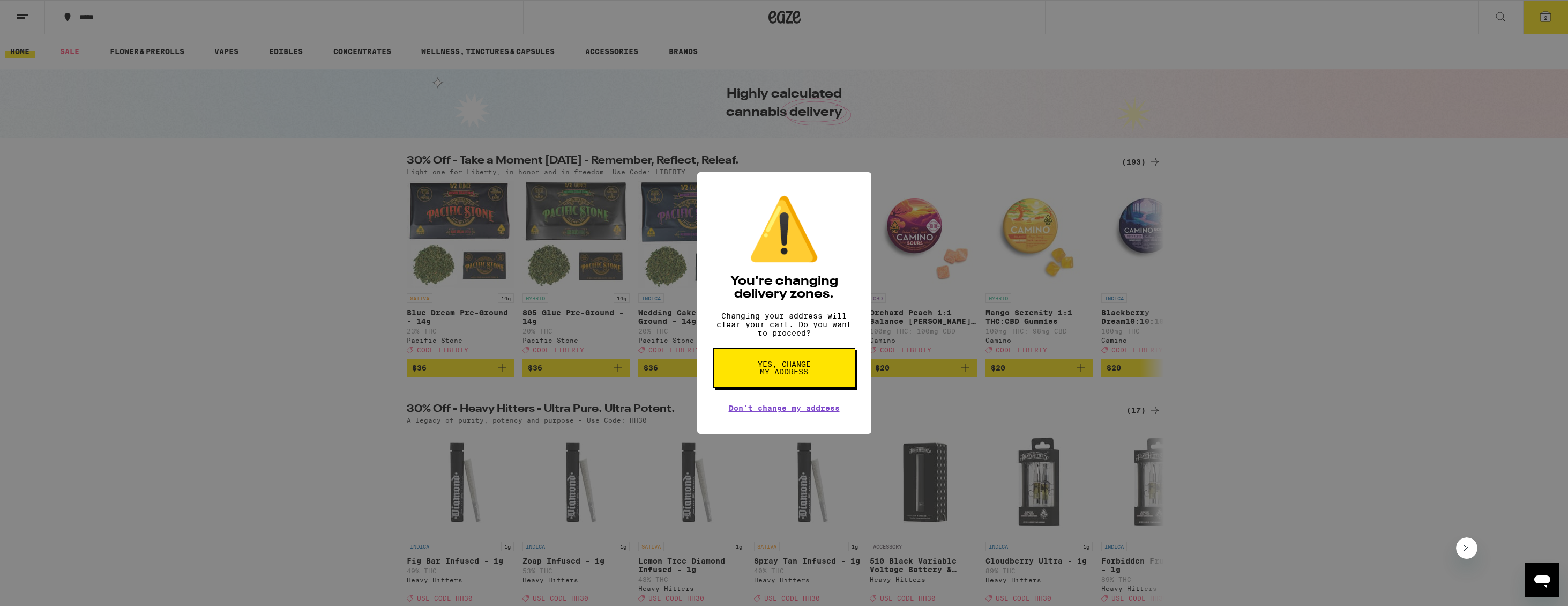
click at [802, 371] on span "Yes, change my address" at bounding box center [784, 368] width 55 height 15
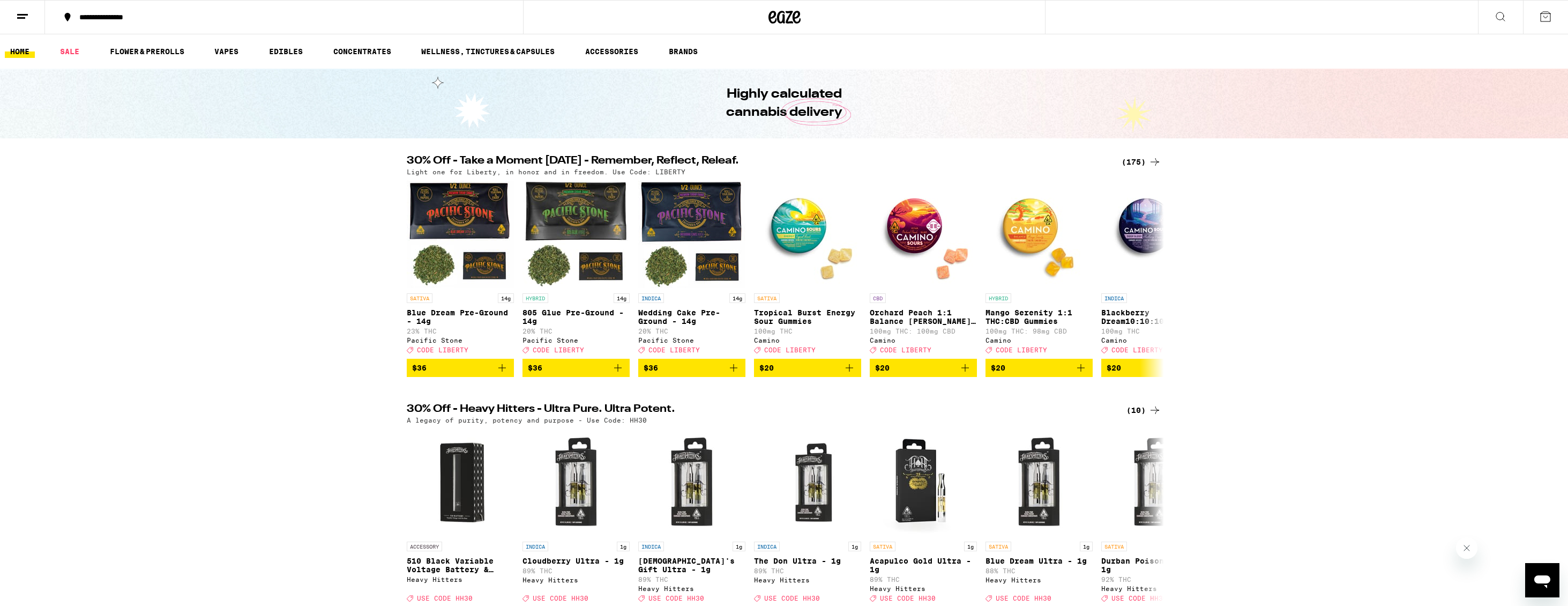
click at [1540, 14] on icon at bounding box center [1545, 17] width 13 height 13
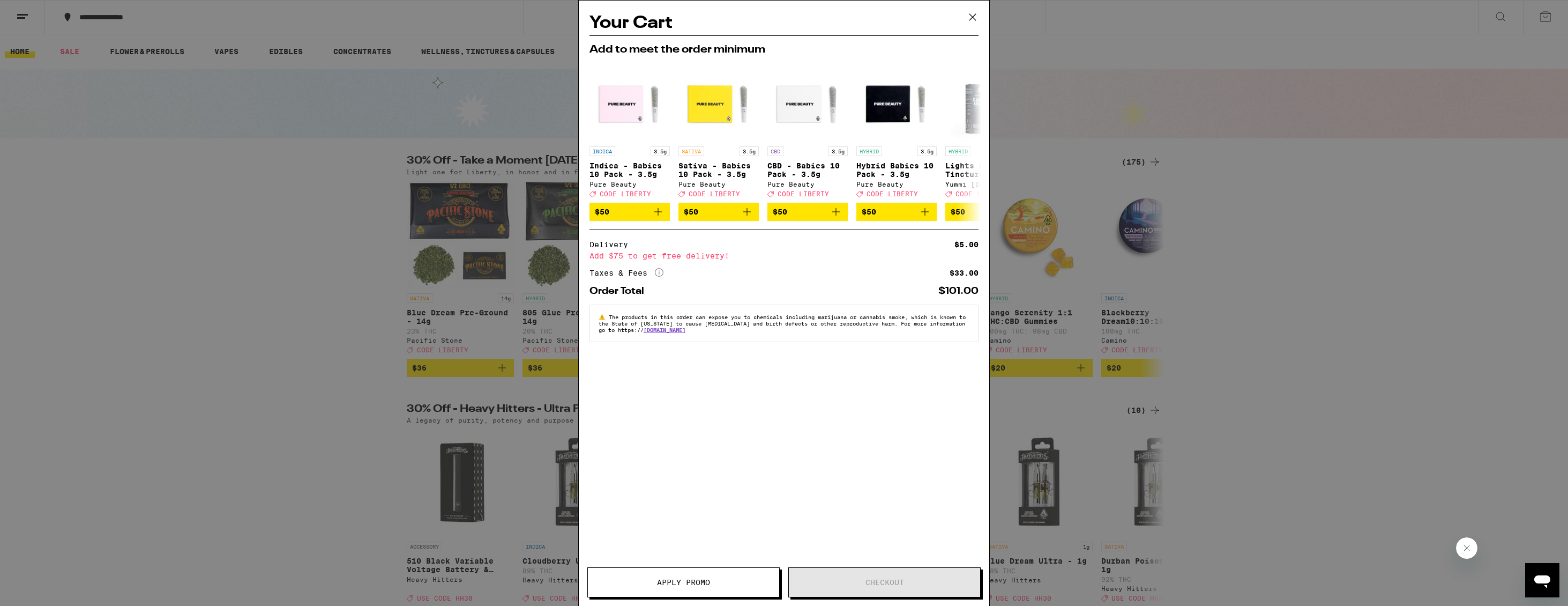
click at [972, 14] on icon at bounding box center [972, 17] width 16 height 16
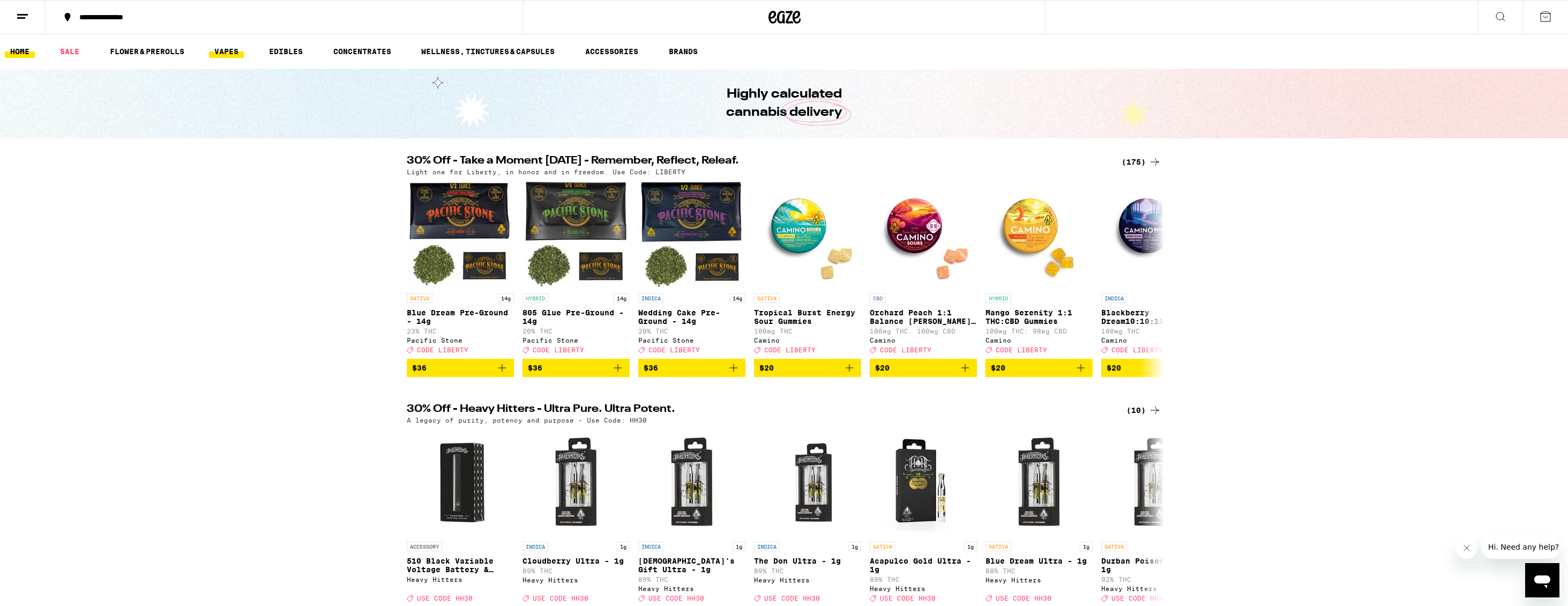
click at [228, 47] on link "VAPES" at bounding box center [226, 51] width 35 height 13
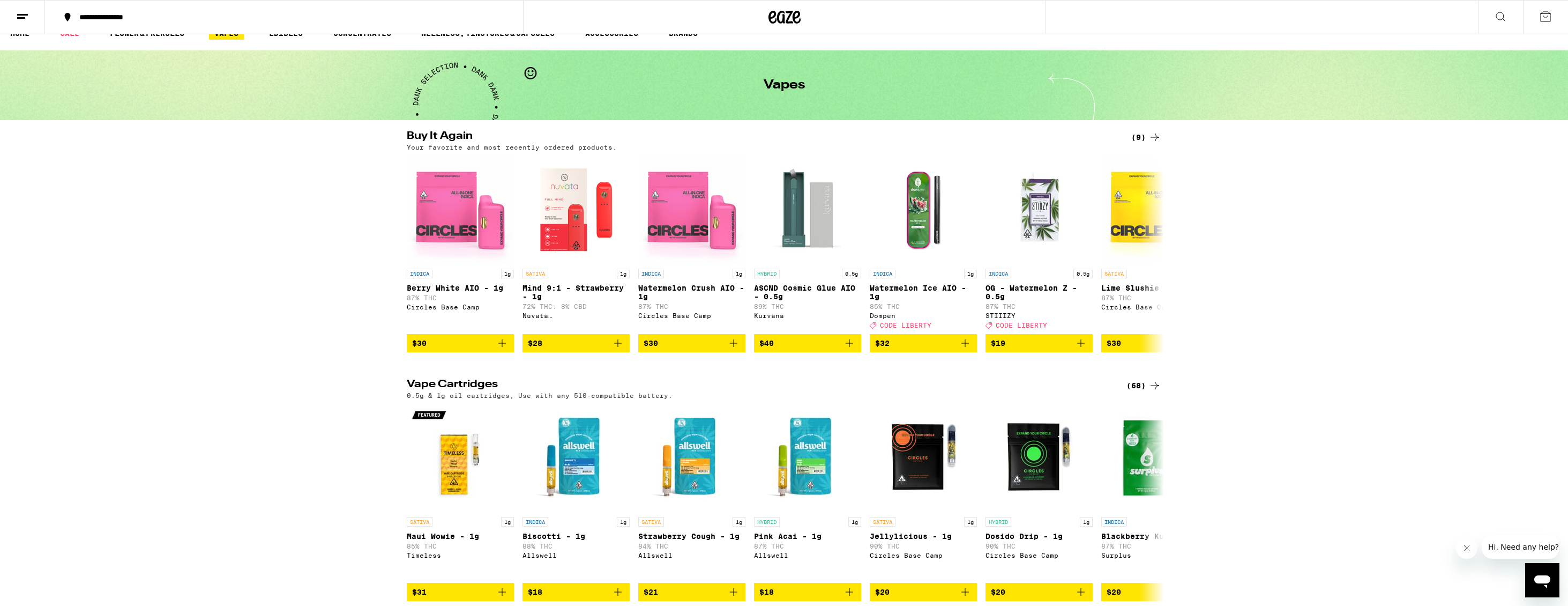
scroll to position [13, 0]
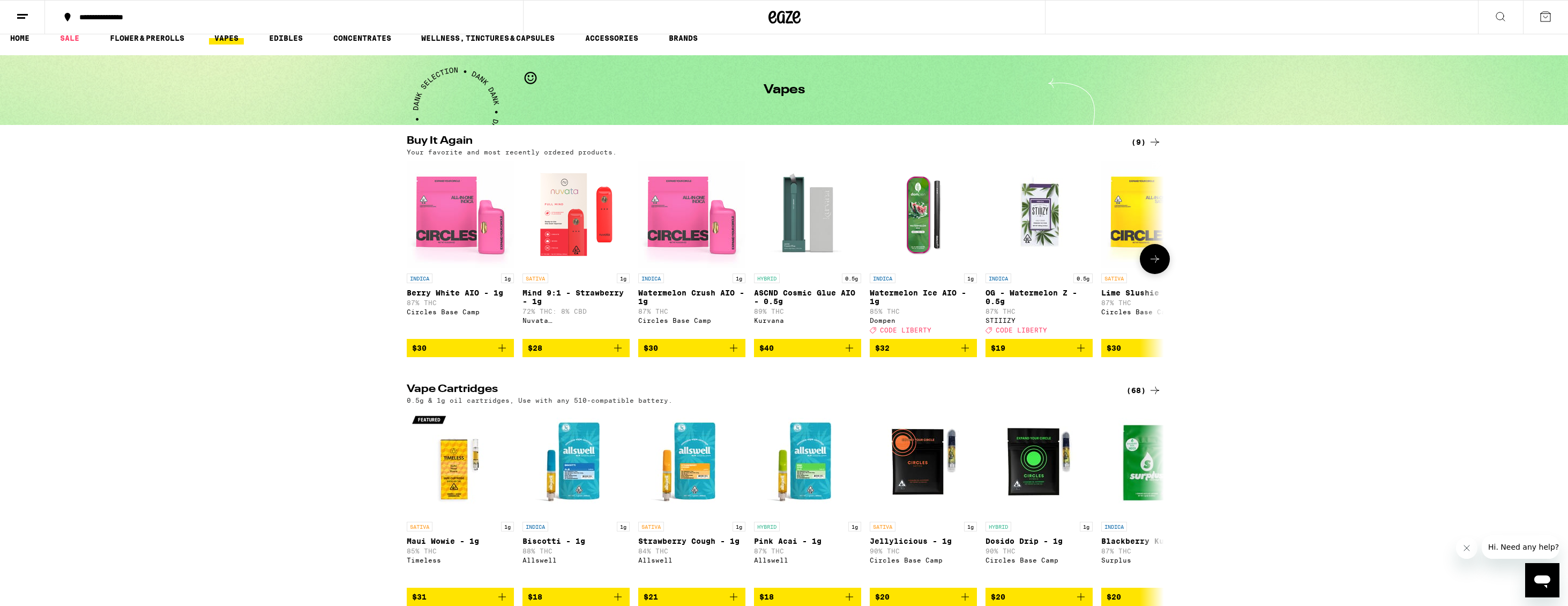
drag, startPoint x: 501, startPoint y: 355, endPoint x: 357, endPoint y: 352, distance: 144.0
click at [500, 354] on icon "Add to bag" at bounding box center [502, 348] width 13 height 13
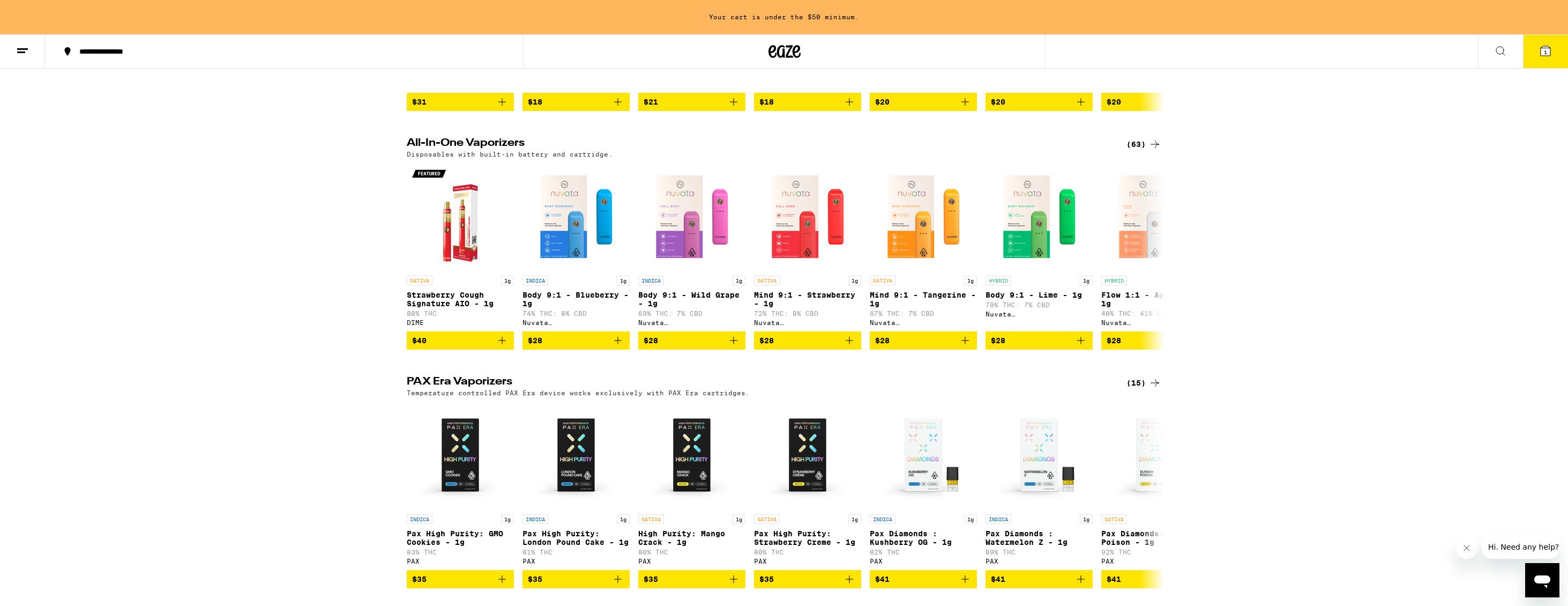
scroll to position [532, 0]
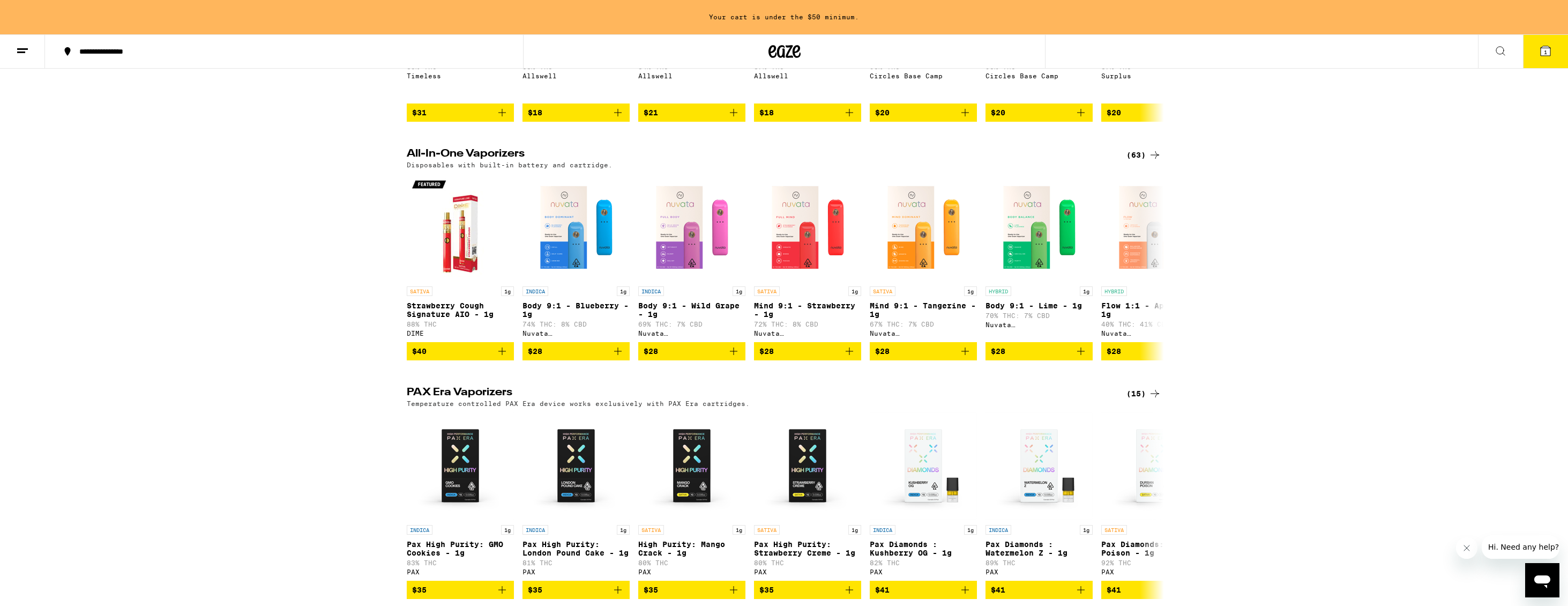
click at [1134, 162] on div "(63)" at bounding box center [1144, 155] width 35 height 13
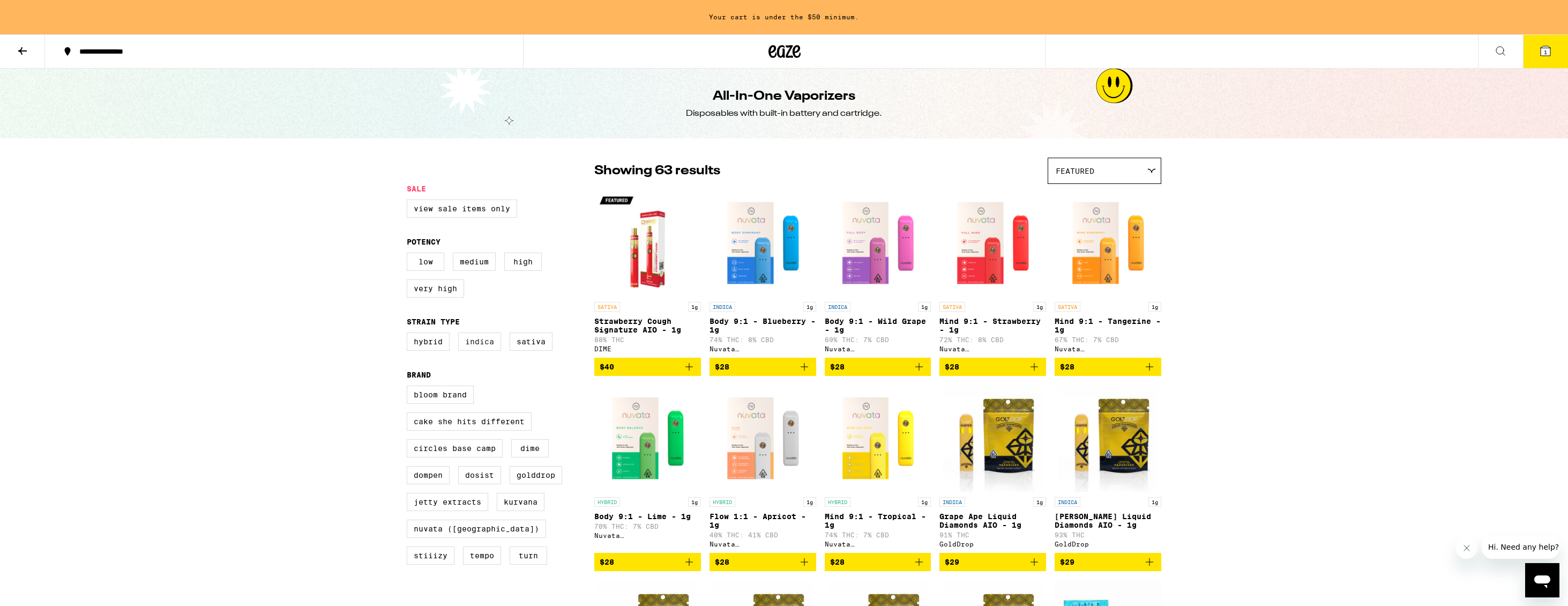
click at [472, 349] on label "Indica" at bounding box center [480, 341] width 43 height 19
click at [410, 334] on input "Indica" at bounding box center [409, 334] width 1 height 1
checkbox input "true"
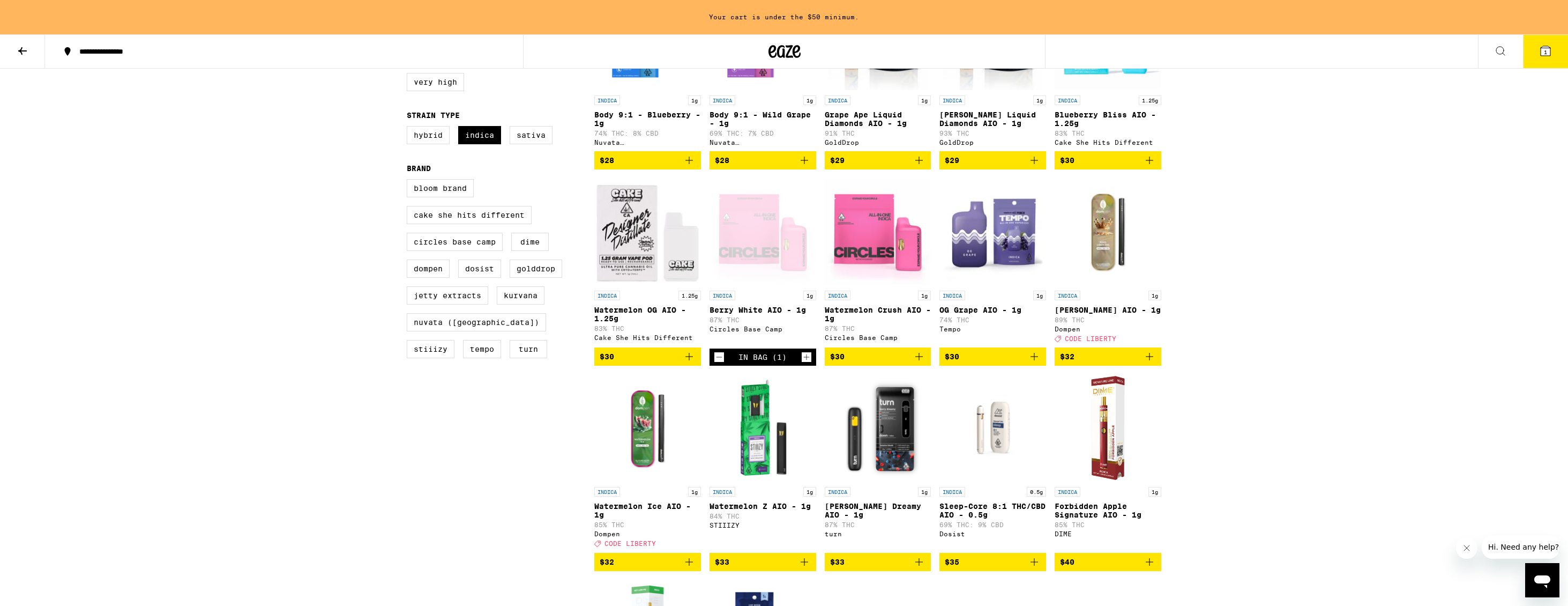
scroll to position [222, 0]
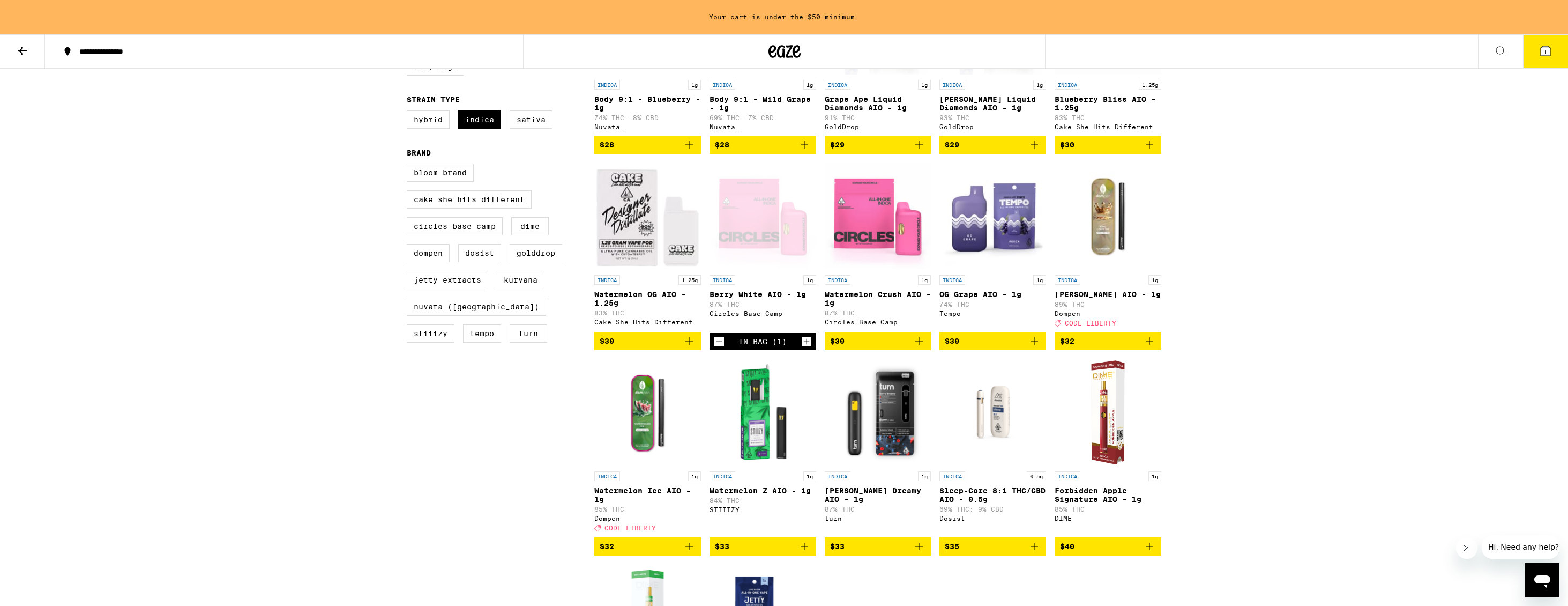
click at [920, 553] on icon "Add to bag" at bounding box center [919, 546] width 13 height 13
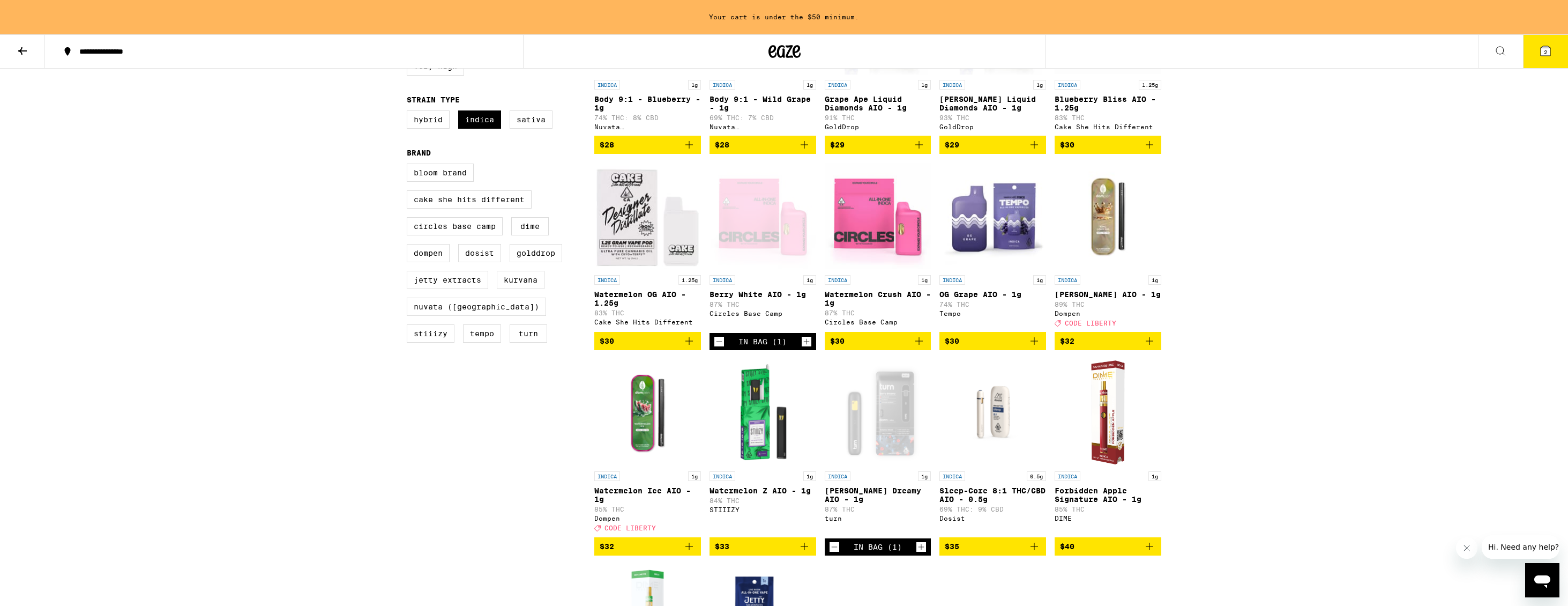
scroll to position [188, 0]
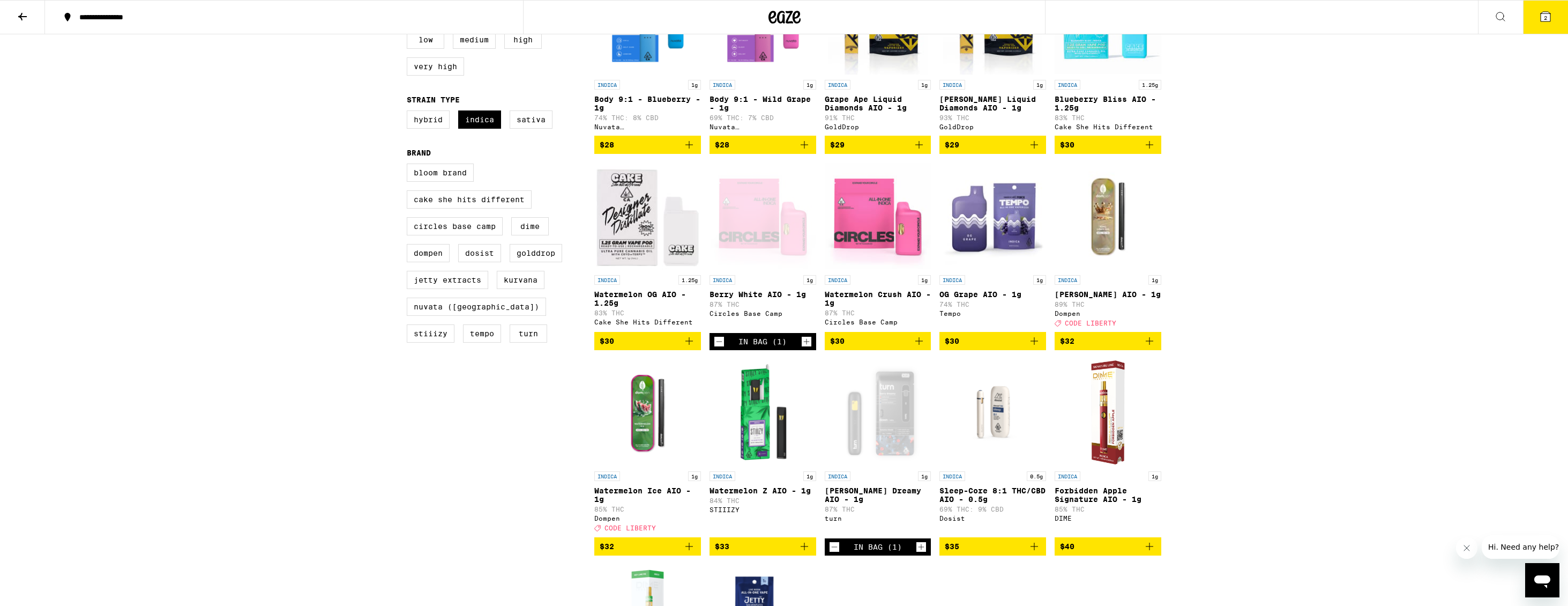
drag, startPoint x: 1550, startPoint y: 17, endPoint x: 1553, endPoint y: 25, distance: 8.5
click at [1549, 17] on icon at bounding box center [1545, 17] width 10 height 10
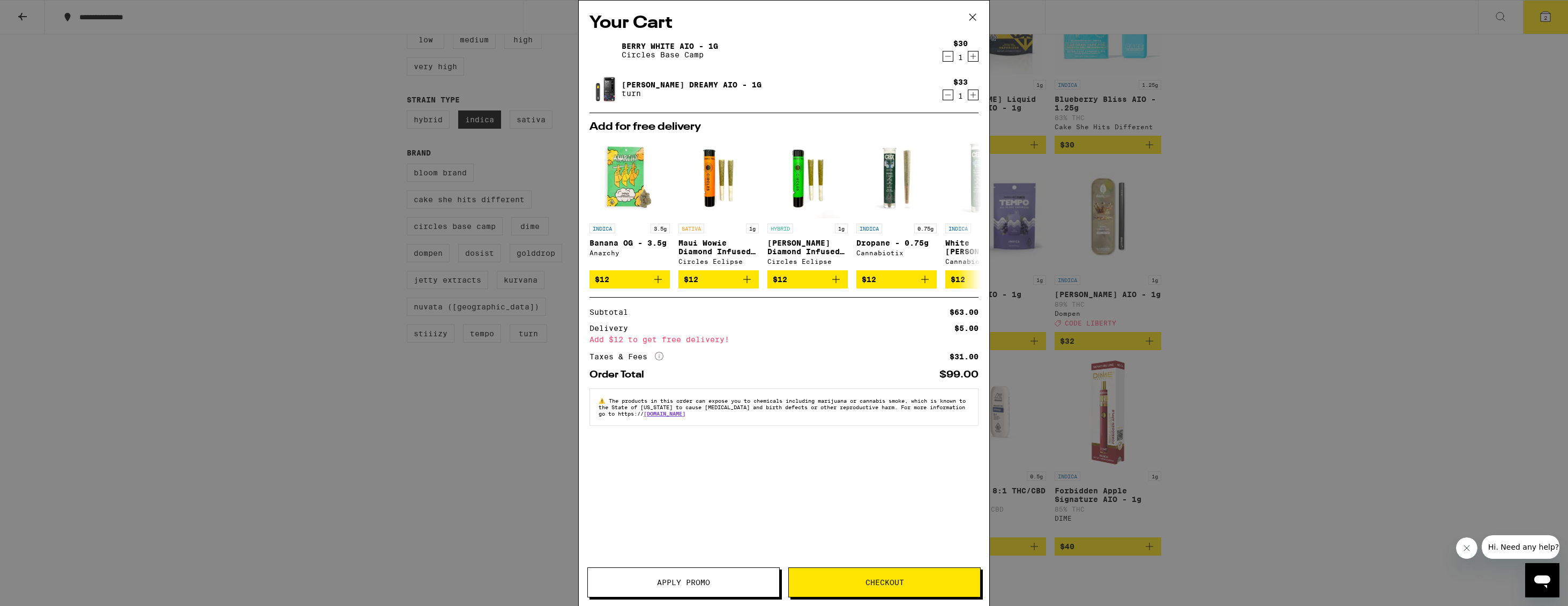
click at [658, 360] on icon "More Info" at bounding box center [659, 356] width 8 height 8
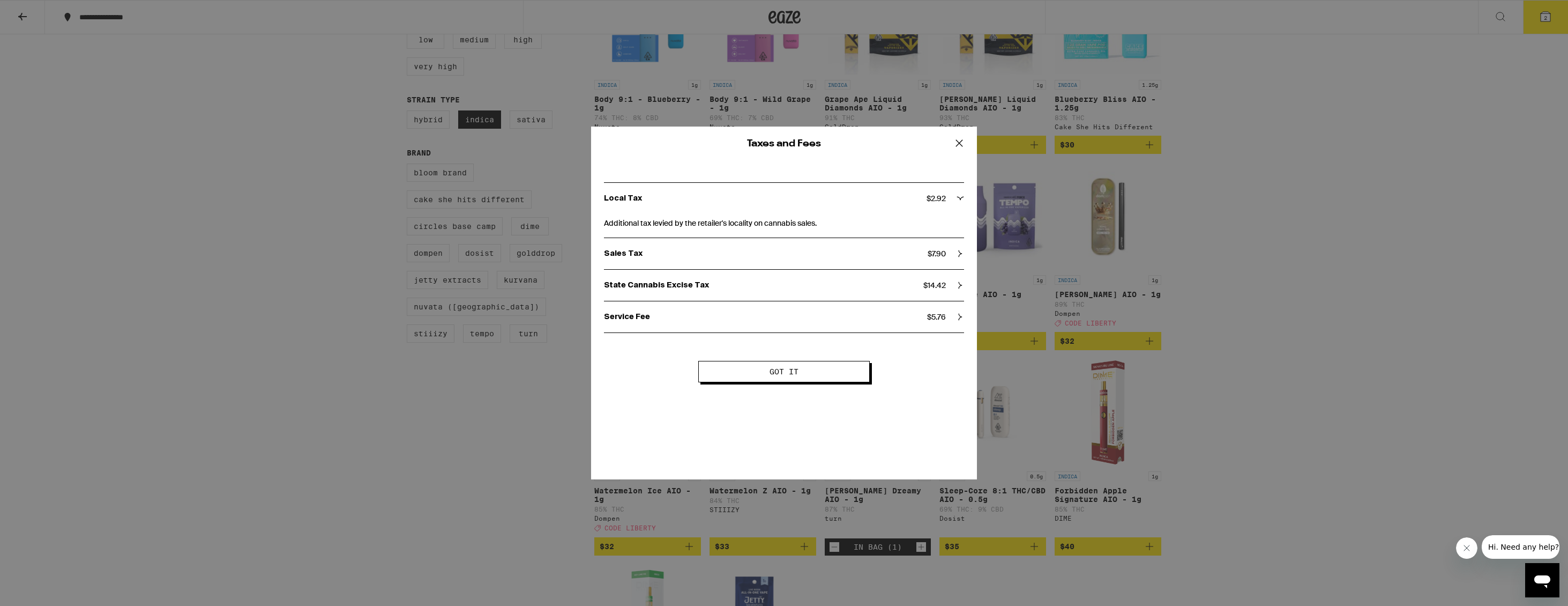
click at [963, 144] on icon at bounding box center [959, 142] width 16 height 16
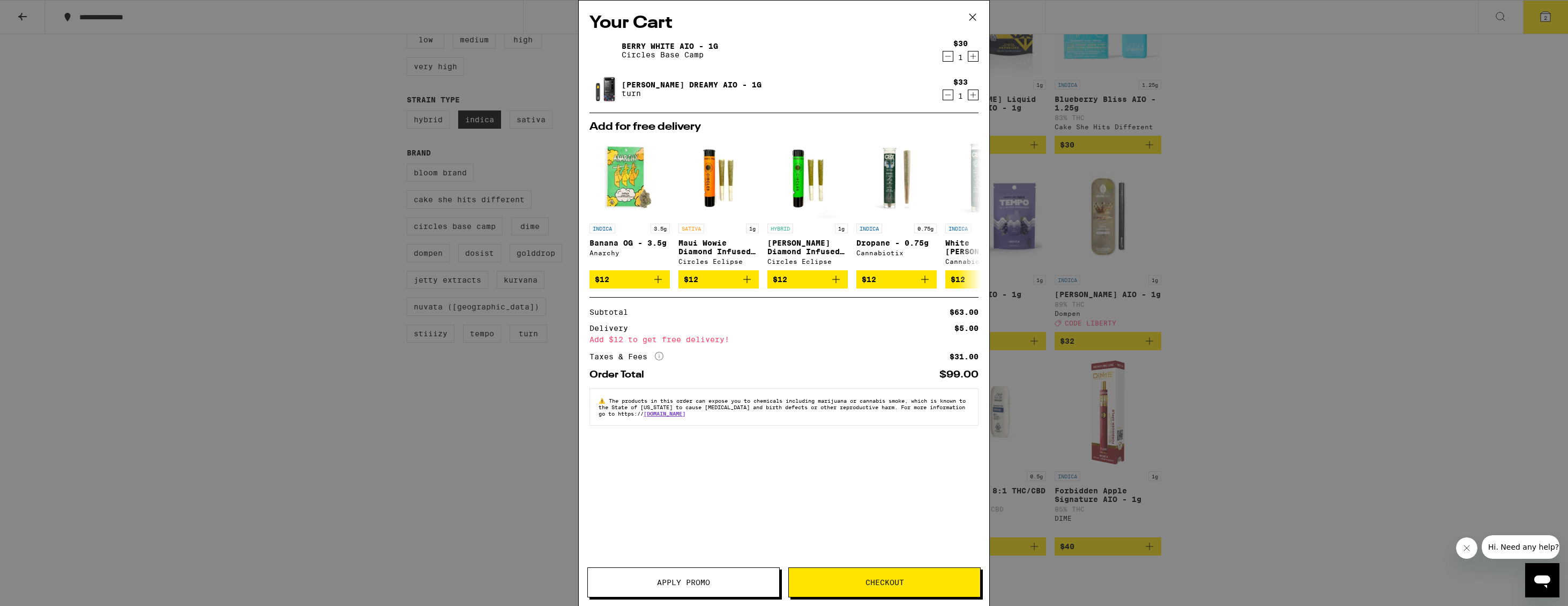
click at [882, 578] on span "Checkout" at bounding box center [885, 582] width 38 height 8
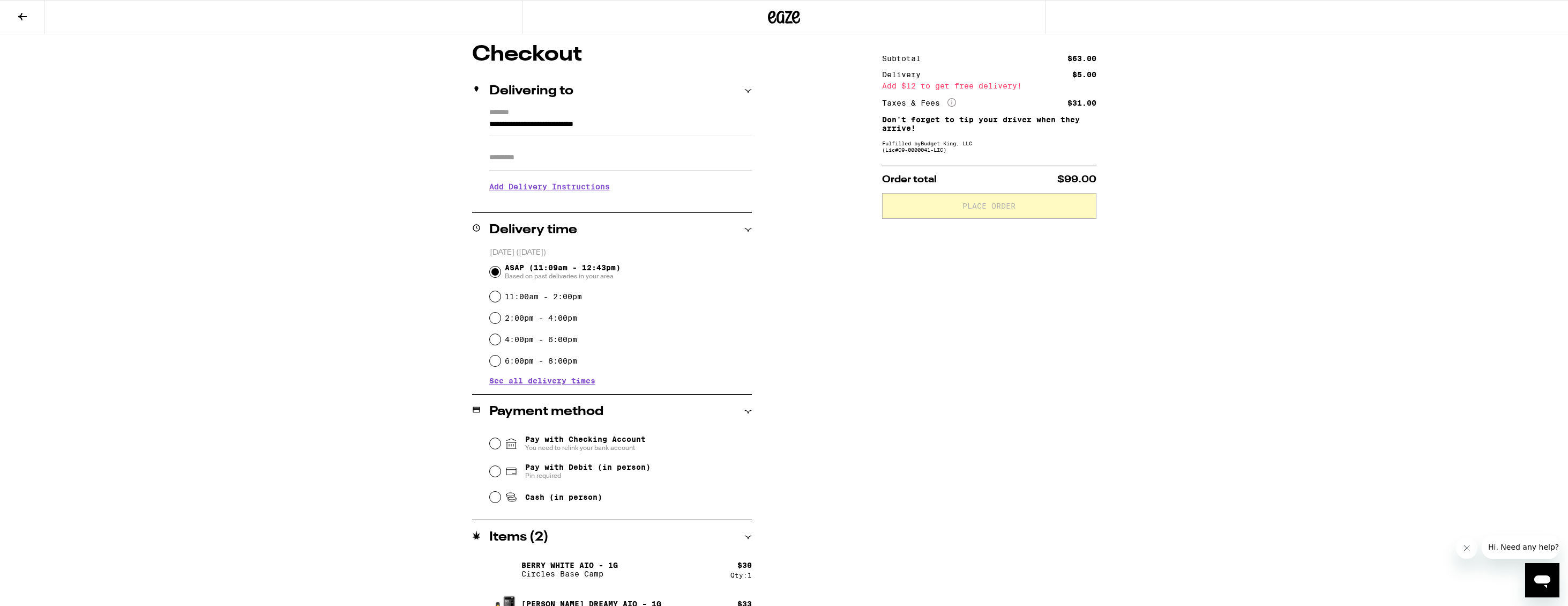
scroll to position [112, 0]
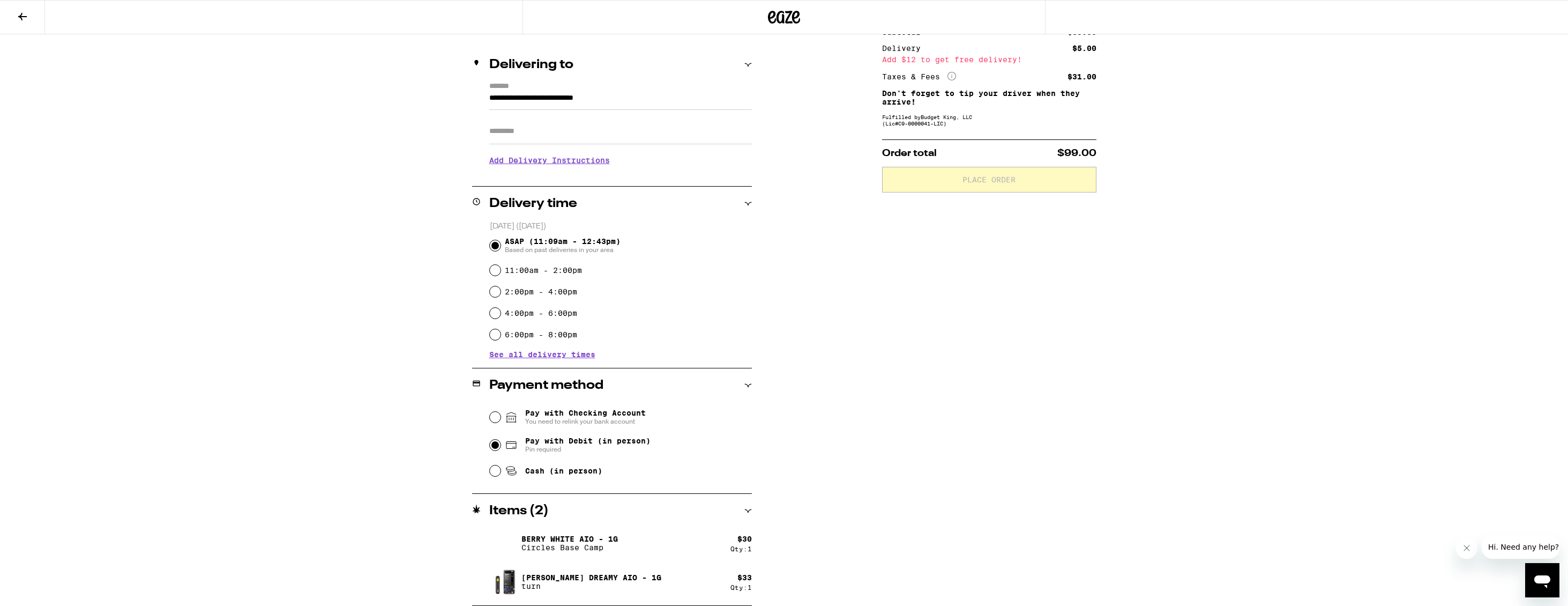
click at [492, 445] on input "Pay with Debit (in person) Pin required" at bounding box center [496, 445] width 11 height 11
radio input "true"
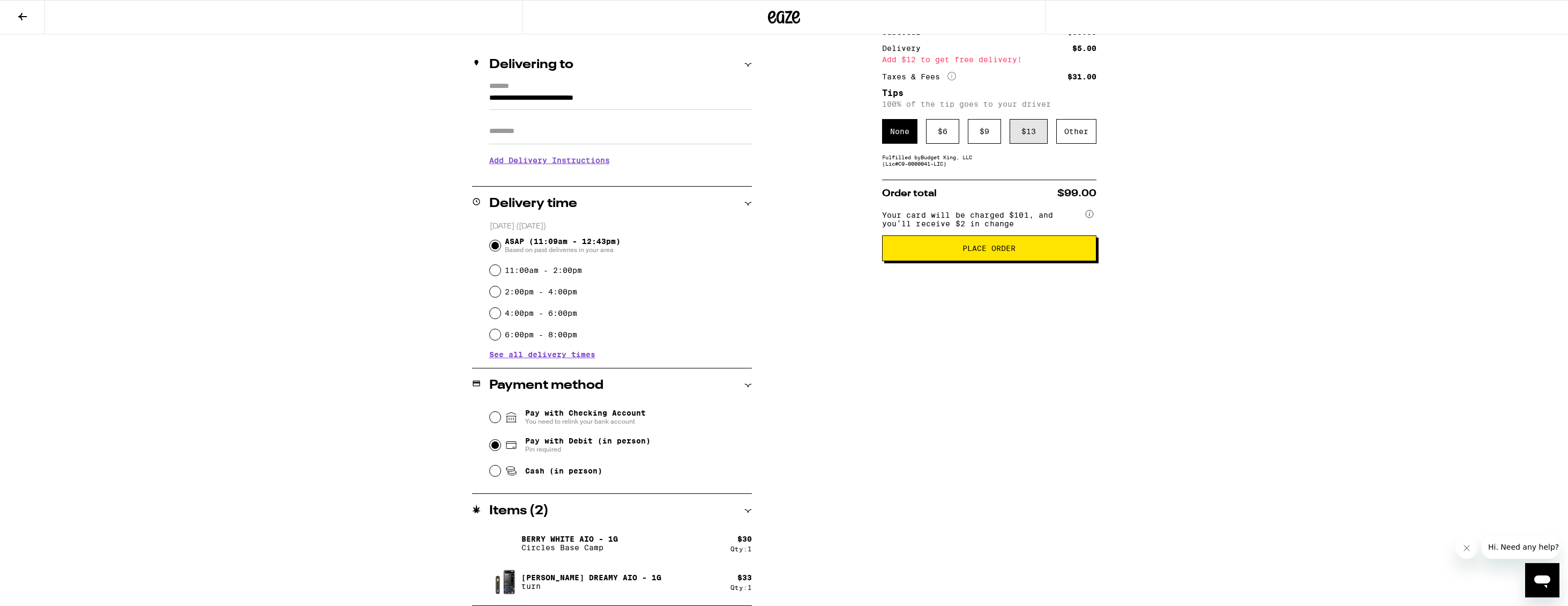
click at [1027, 135] on div "$ 13" at bounding box center [1028, 131] width 38 height 25
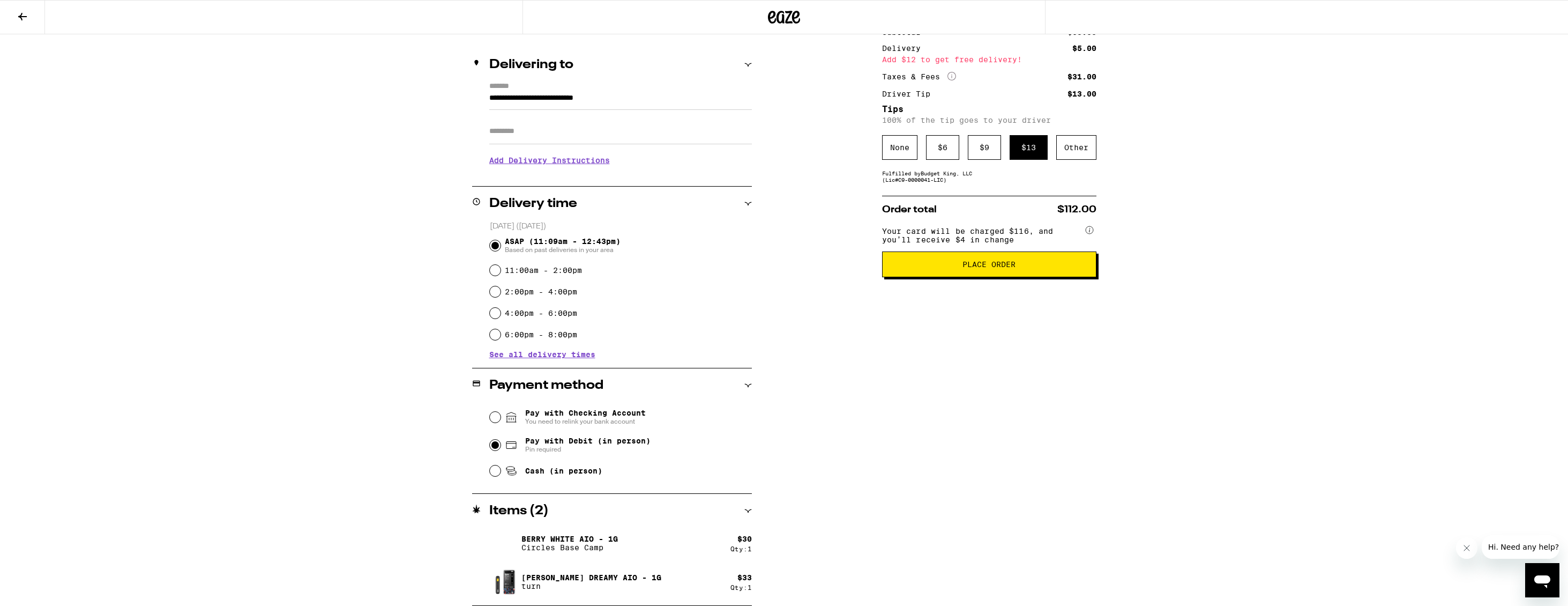
click at [984, 265] on span "Place Order" at bounding box center [989, 264] width 53 height 8
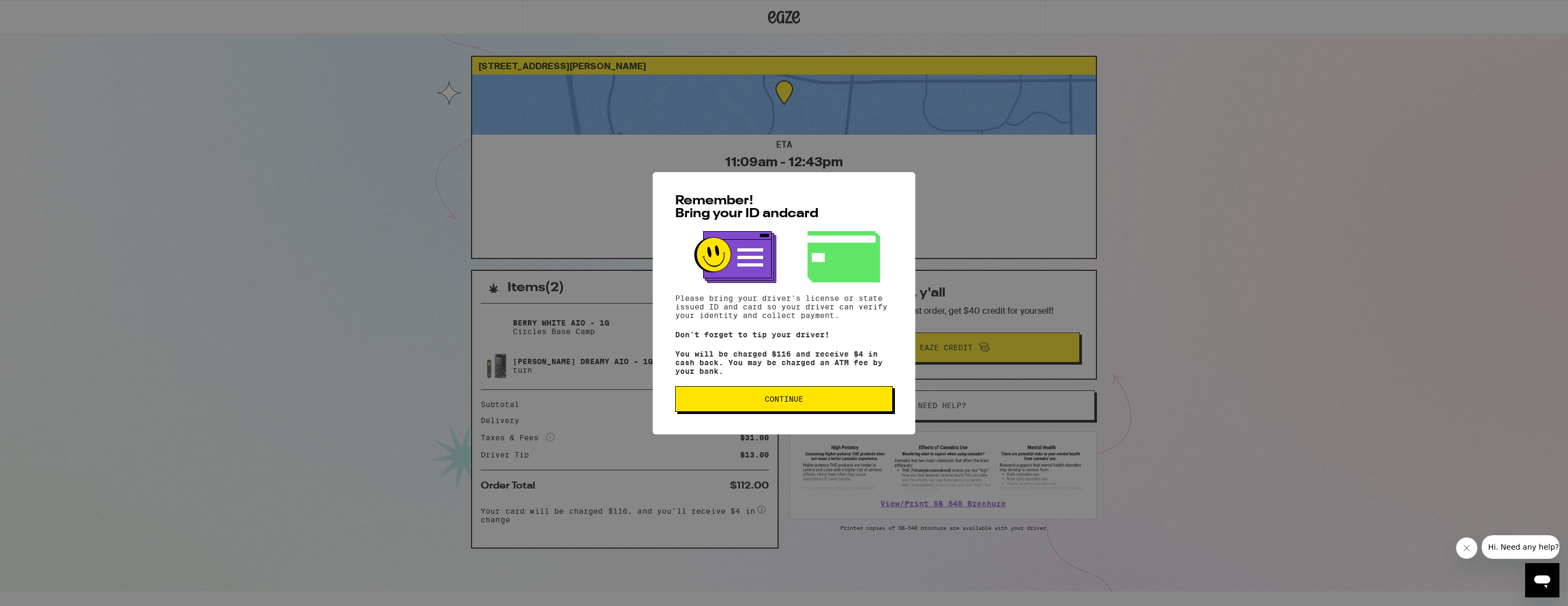
click at [803, 402] on span "Continue" at bounding box center [784, 399] width 38 height 8
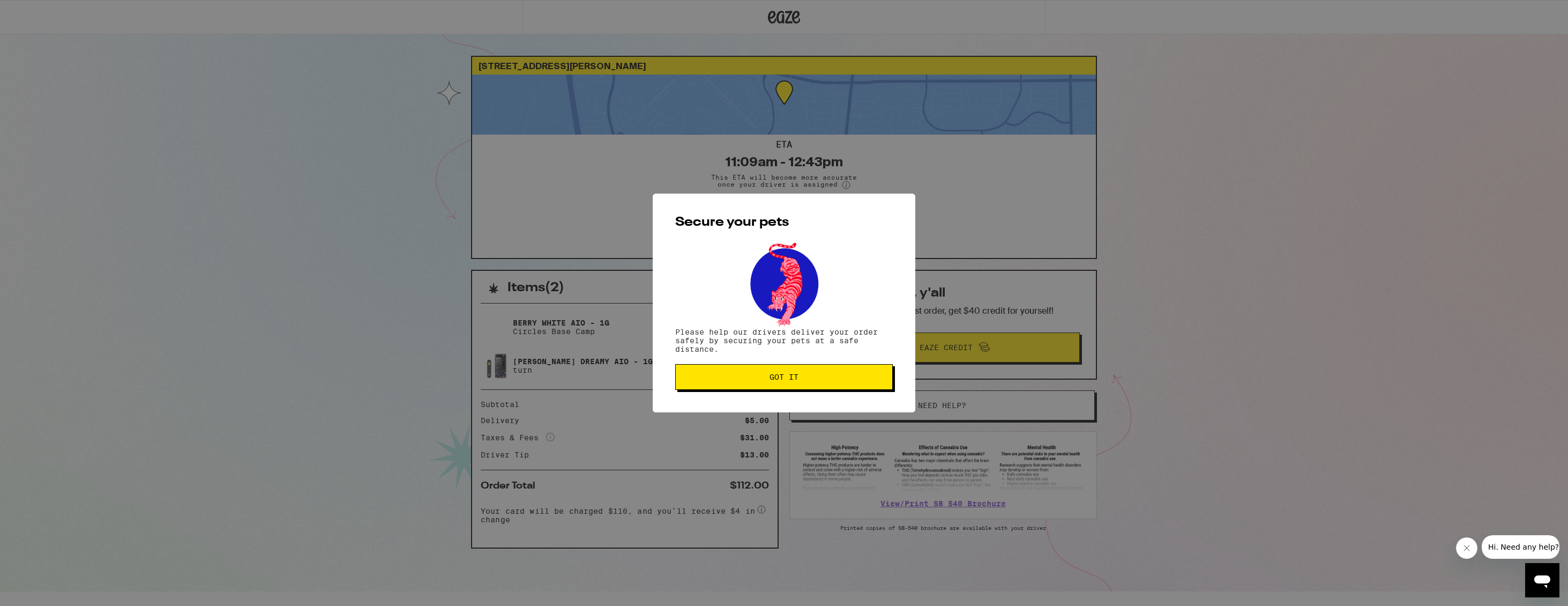
click at [786, 381] on span "Got it" at bounding box center [784, 377] width 29 height 8
